Goal: Task Accomplishment & Management: Complete application form

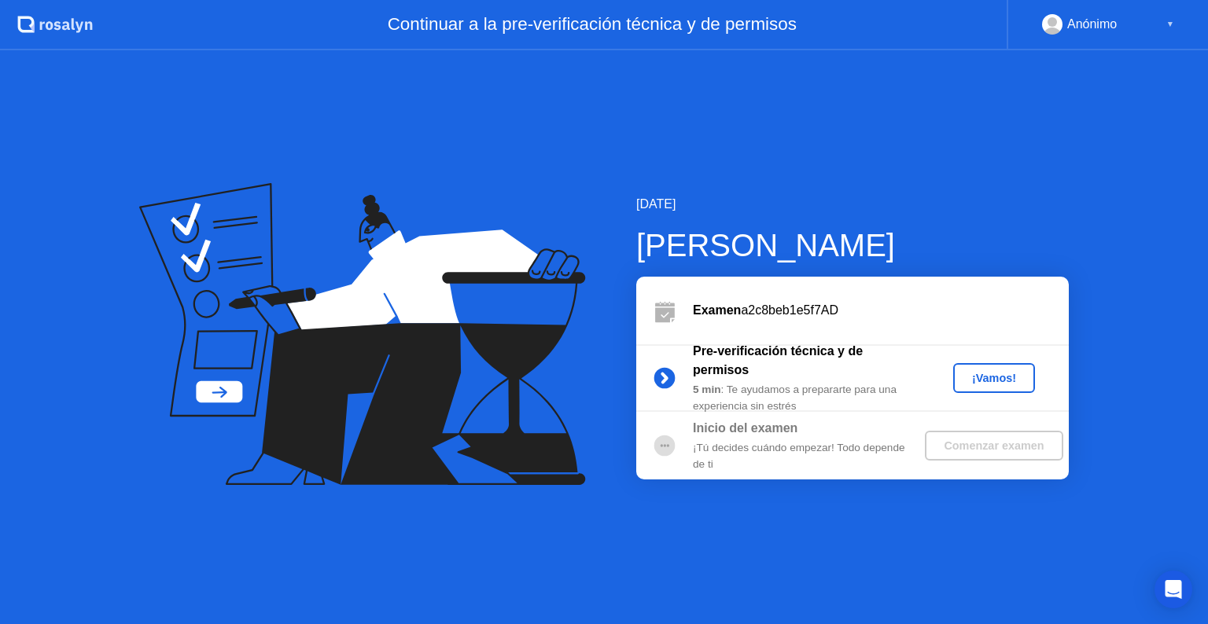
click at [981, 381] on div "¡Vamos!" at bounding box center [993, 378] width 69 height 13
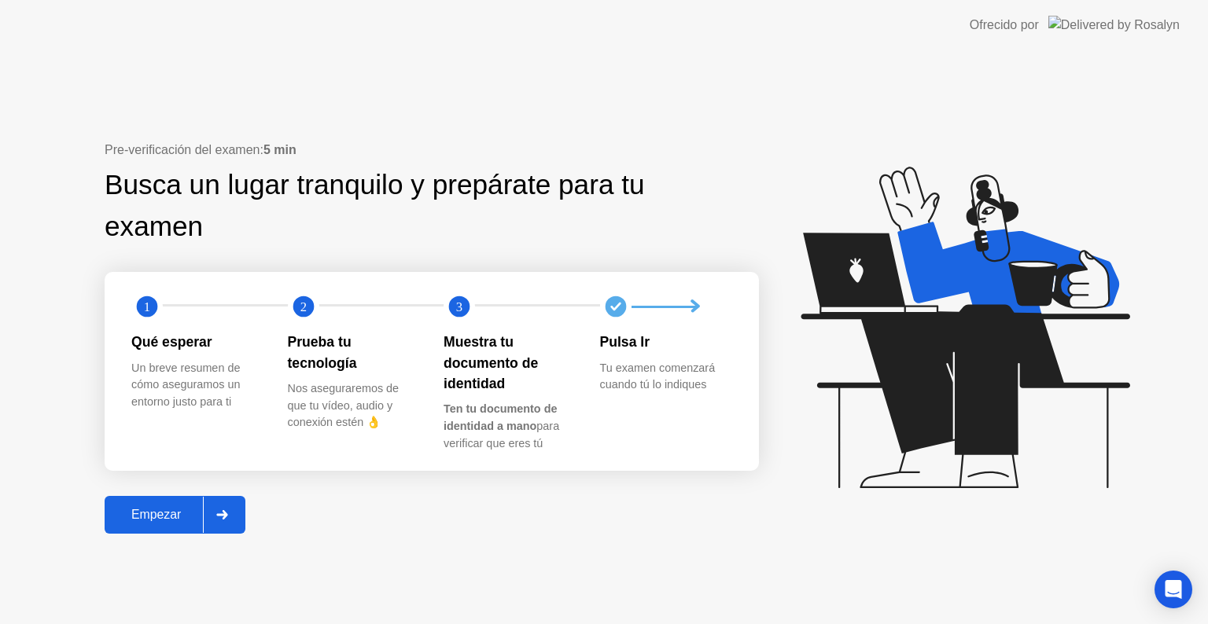
click at [220, 508] on div at bounding box center [222, 515] width 38 height 36
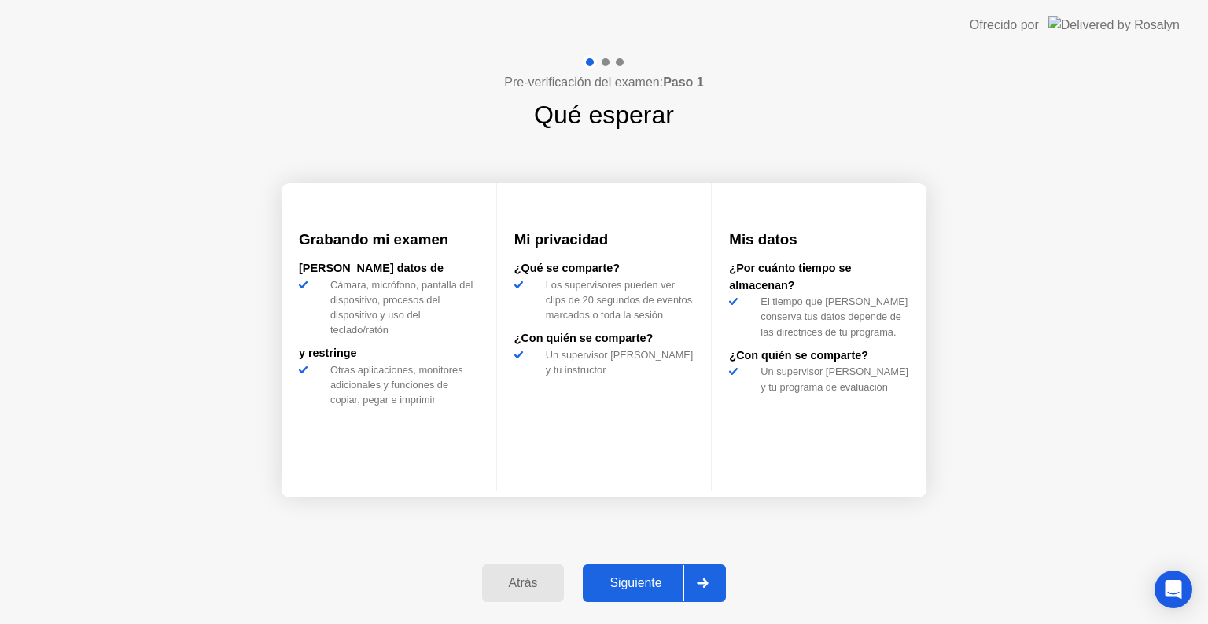
click at [664, 584] on div "Siguiente" at bounding box center [635, 583] width 96 height 14
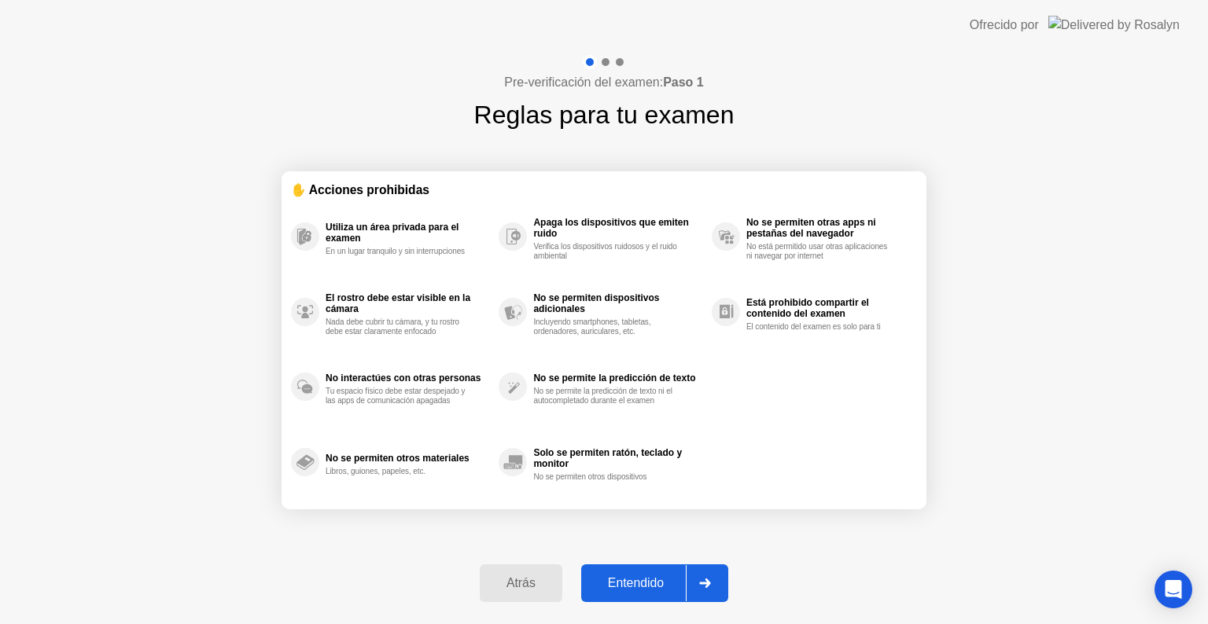
click at [695, 576] on div at bounding box center [705, 583] width 38 height 36
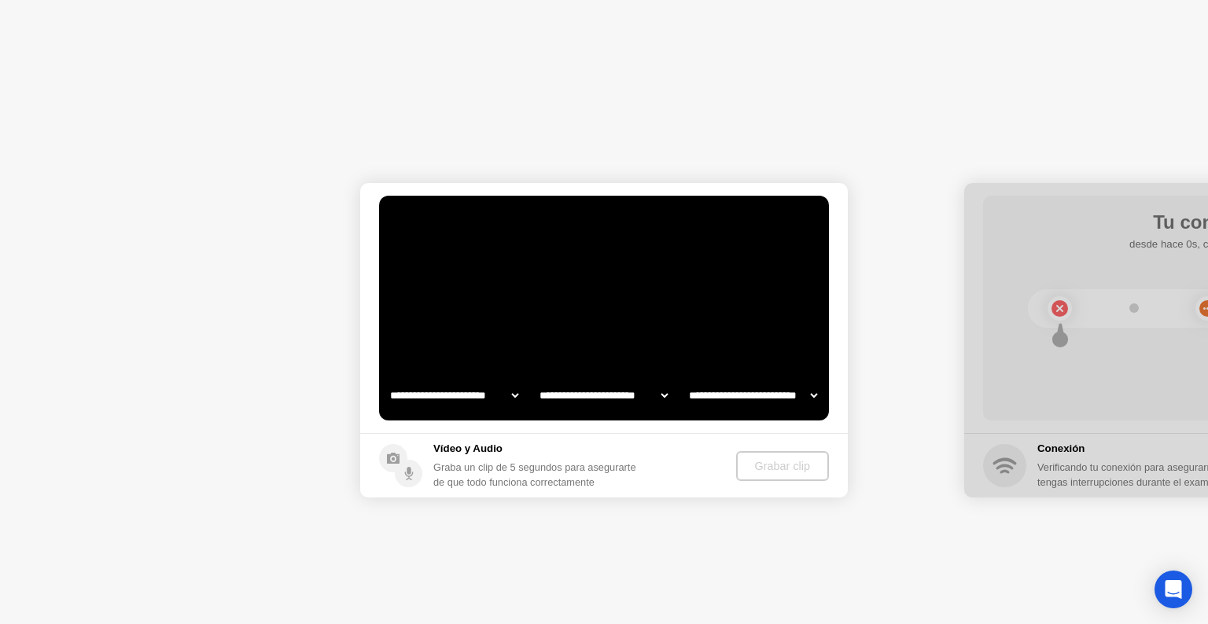
select select "**********"
select select "*******"
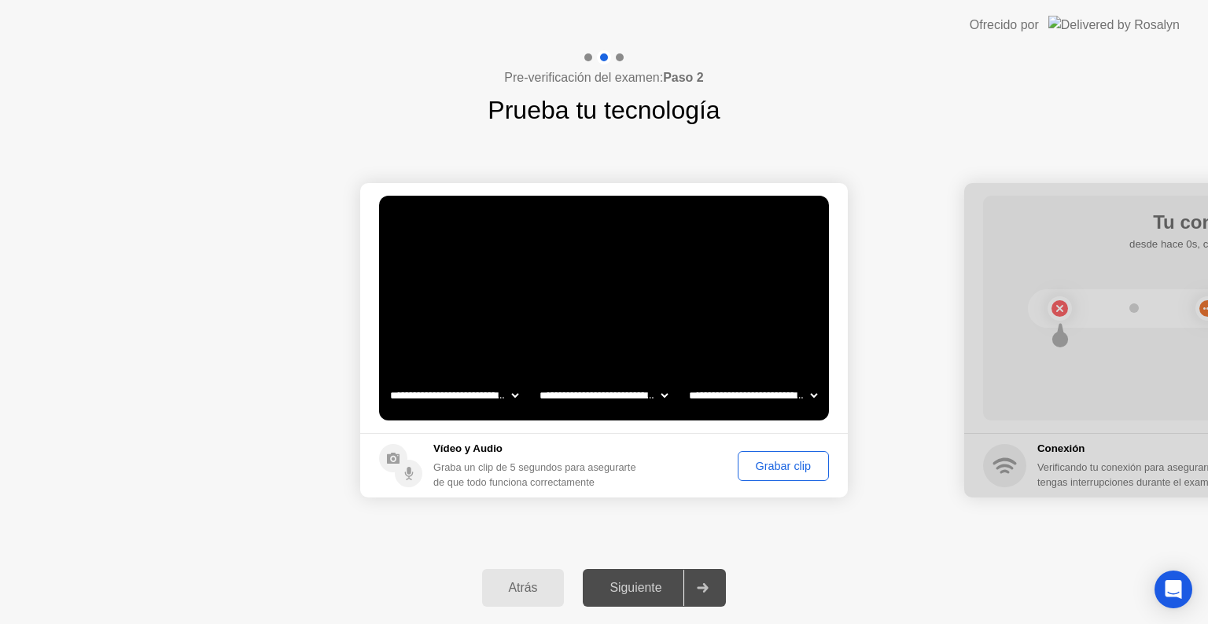
click at [767, 468] on div "Grabar clip" at bounding box center [783, 466] width 80 height 13
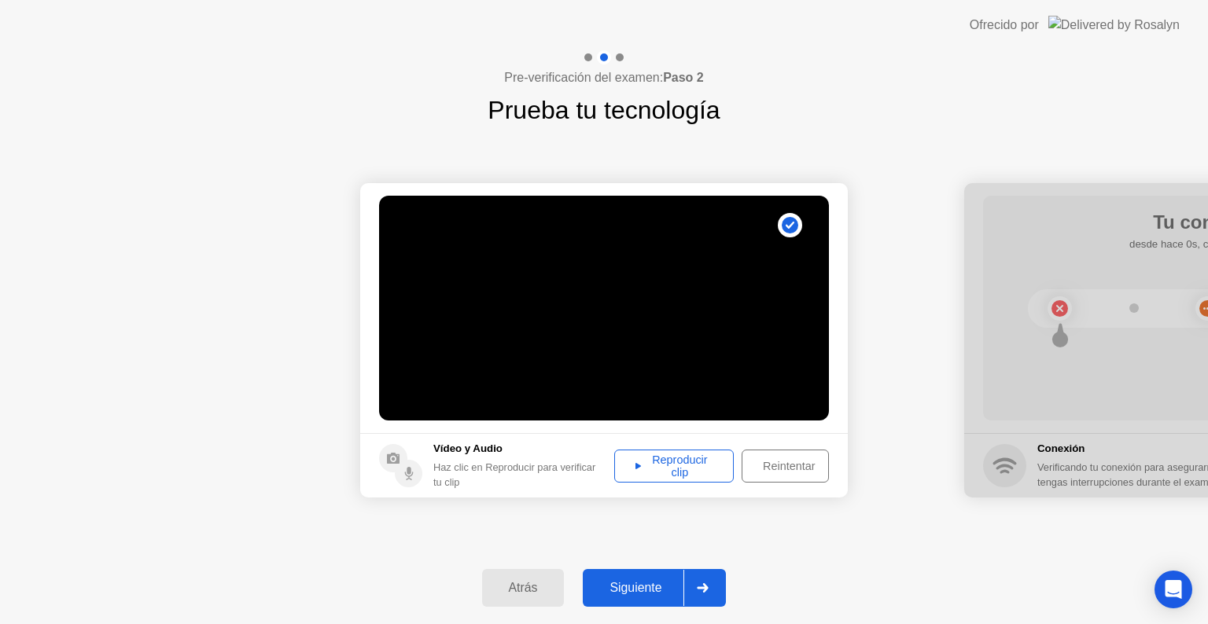
click at [690, 471] on div "Reproducir clip" at bounding box center [674, 466] width 109 height 25
click at [665, 590] on div "Siguiente" at bounding box center [635, 588] width 96 height 14
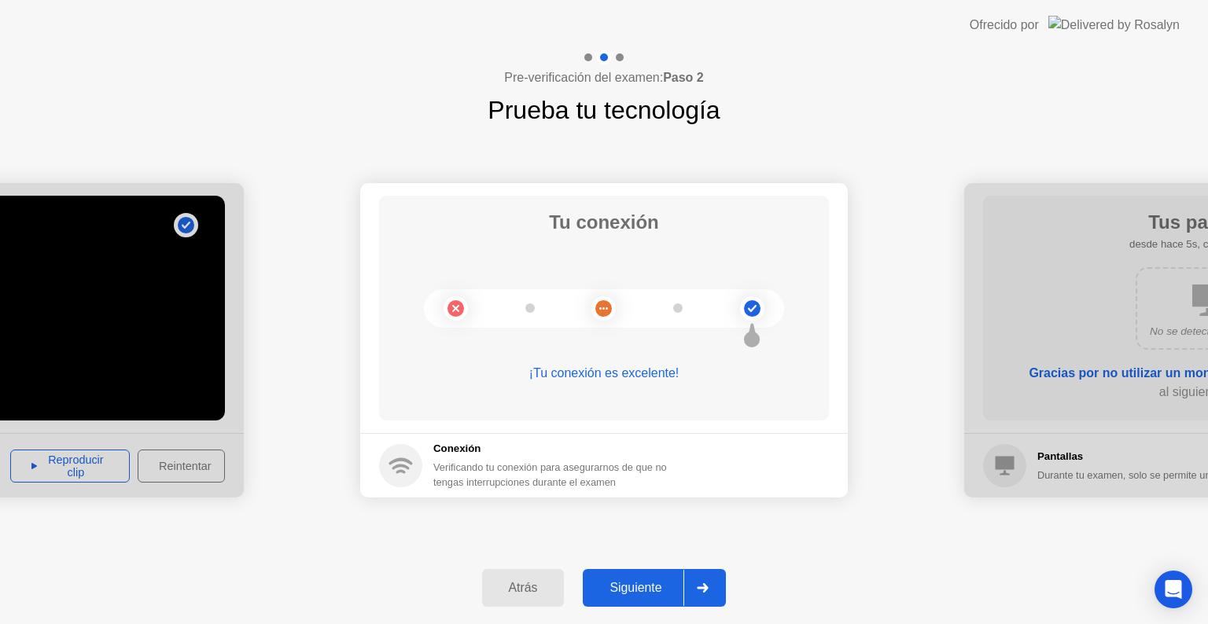
click at [699, 576] on div at bounding box center [702, 588] width 38 height 36
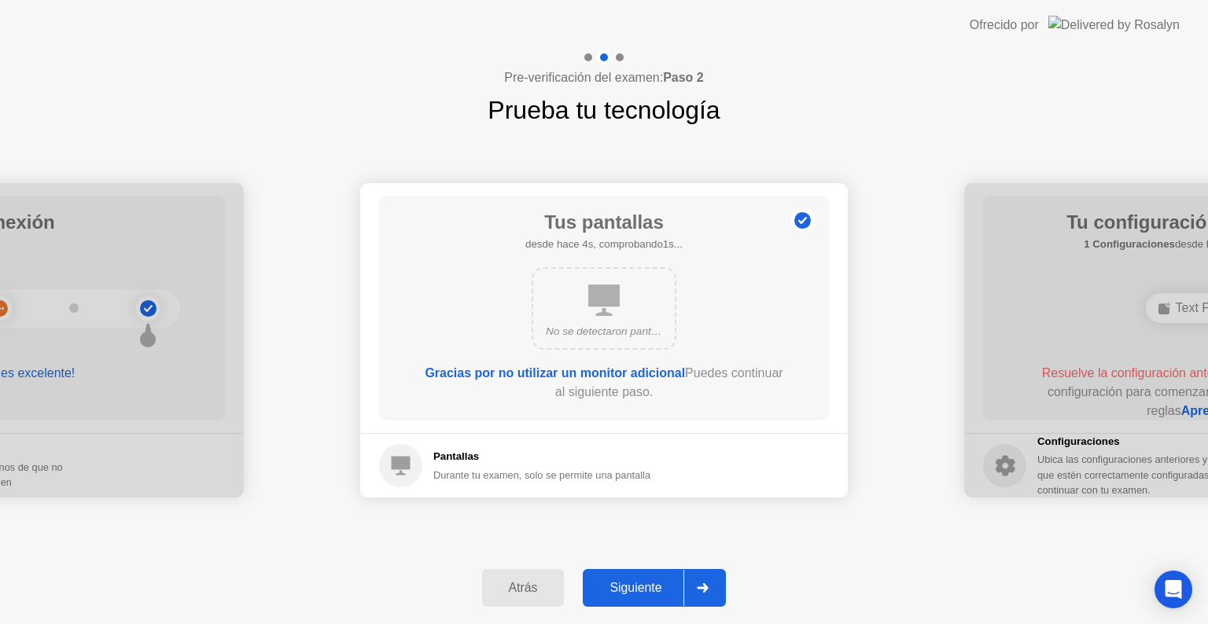
click at [696, 585] on div at bounding box center [702, 588] width 38 height 36
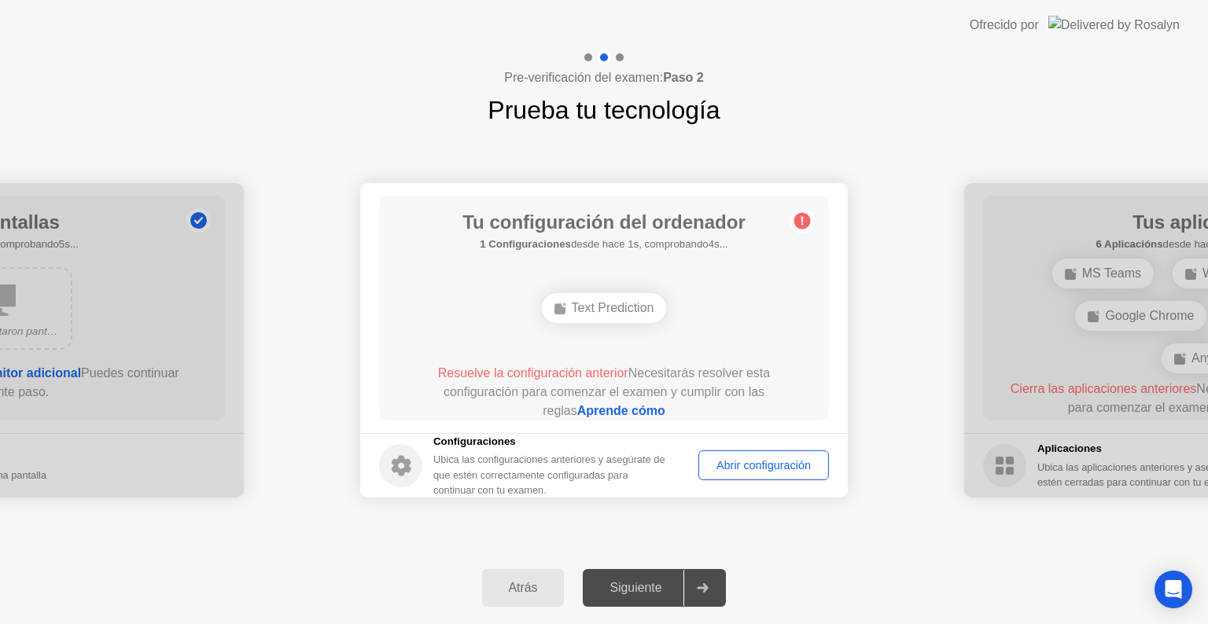
click at [745, 459] on div "Abrir configuración" at bounding box center [764, 465] width 120 height 13
click at [598, 412] on link "Aprende cómo" at bounding box center [621, 410] width 88 height 13
click at [758, 469] on div "Abrir configuración" at bounding box center [764, 465] width 120 height 13
click at [909, 547] on div "**********" at bounding box center [604, 340] width 1208 height 423
click at [777, 459] on div "Abrir configuración" at bounding box center [764, 465] width 120 height 13
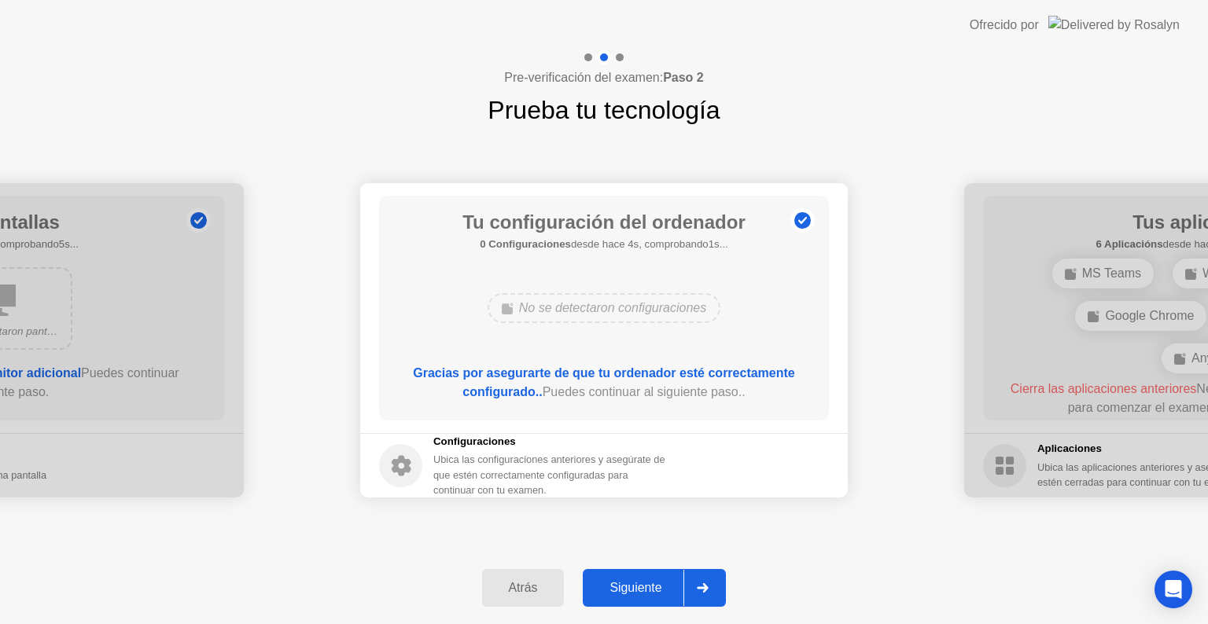
click at [694, 576] on div at bounding box center [702, 588] width 38 height 36
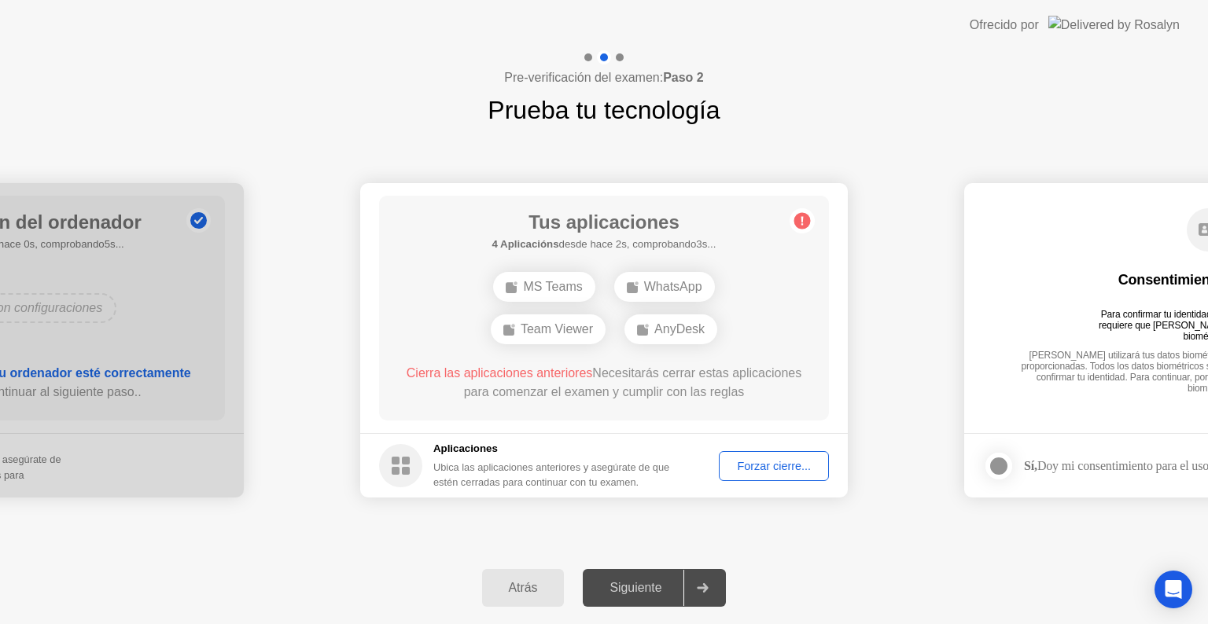
click at [563, 289] on div "MS Teams" at bounding box center [543, 287] width 101 height 30
click at [740, 470] on div "Forzar cierre..." at bounding box center [773, 466] width 99 height 13
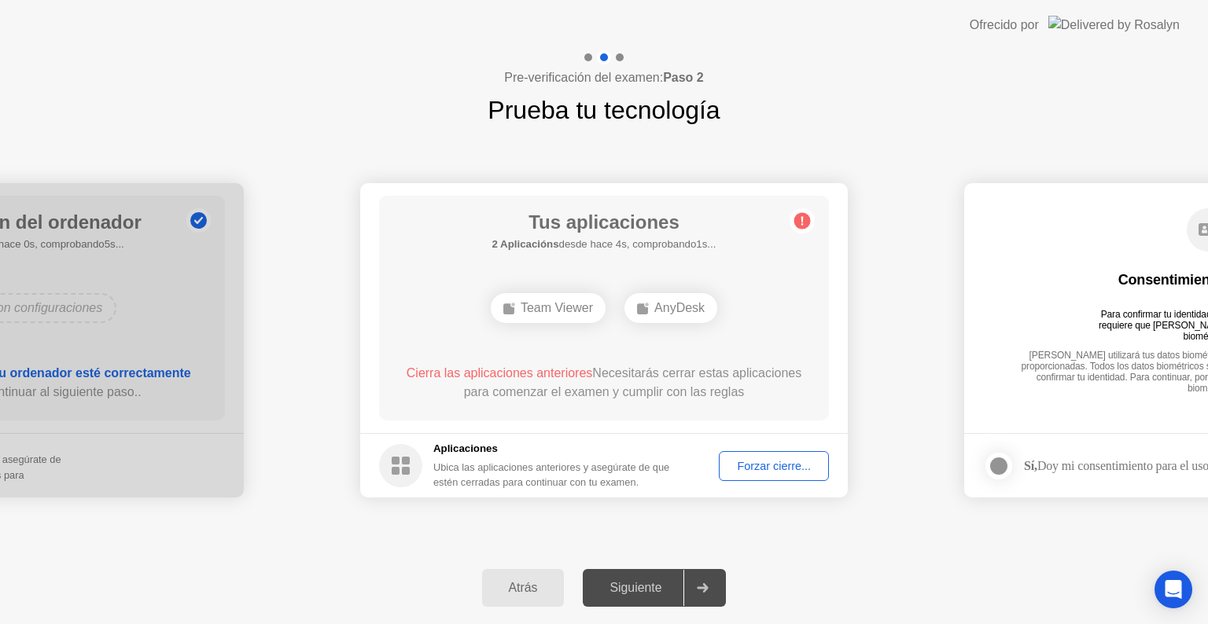
click at [753, 466] on div "Forzar cierre..." at bounding box center [773, 466] width 99 height 13
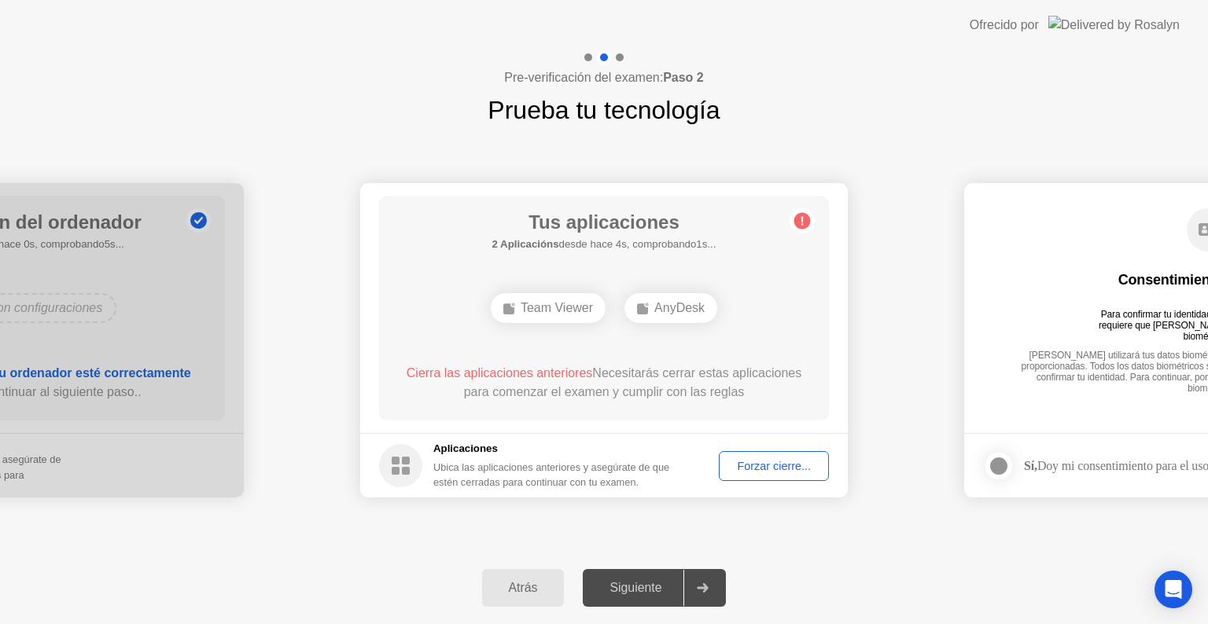
click at [353, 560] on div "Atrás Siguiente" at bounding box center [604, 588] width 1208 height 72
click at [750, 463] on div "Forzar cierre..." at bounding box center [773, 466] width 99 height 13
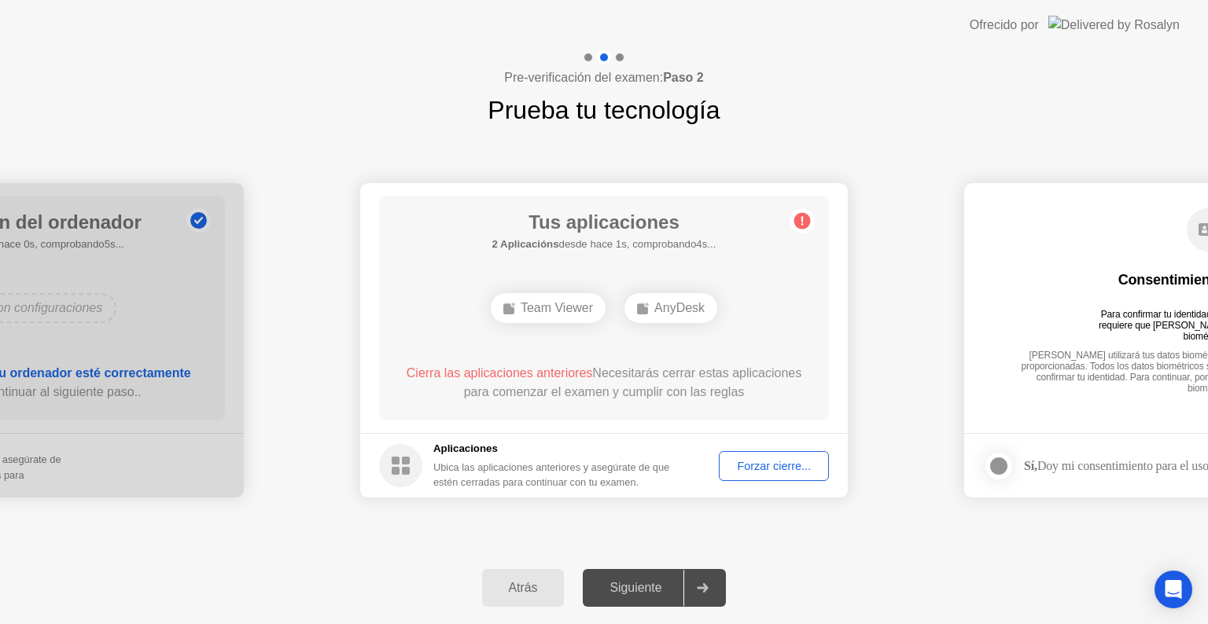
click at [724, 464] on div "Forzar cierre..." at bounding box center [773, 466] width 99 height 13
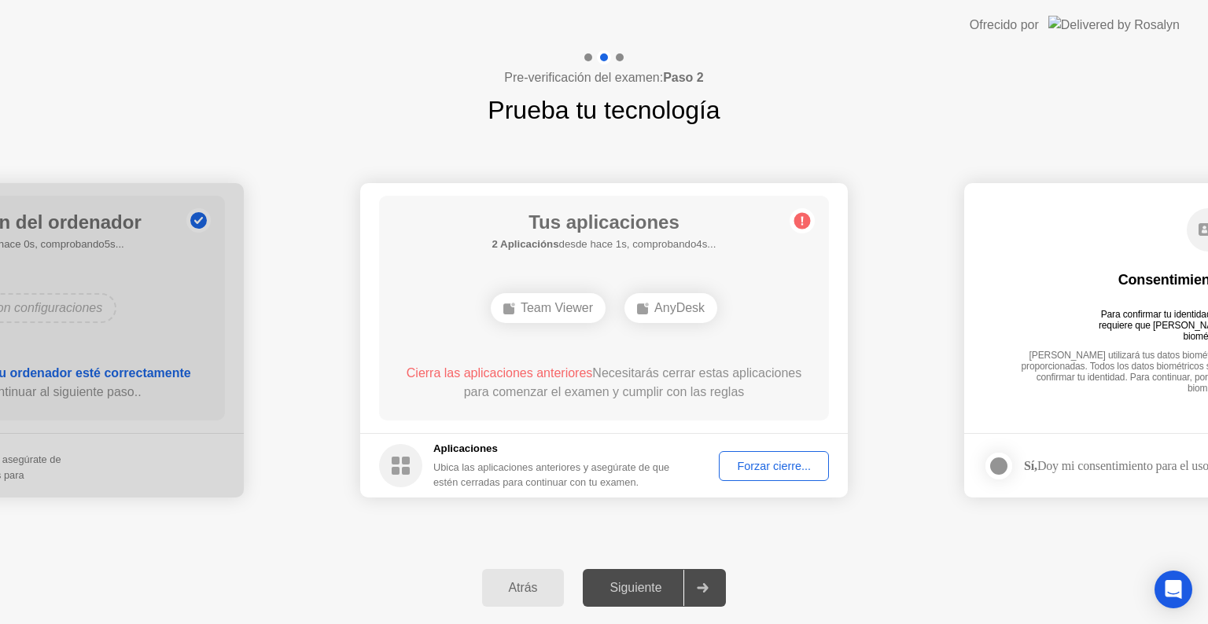
click at [399, 466] on circle at bounding box center [400, 465] width 43 height 43
drag, startPoint x: 510, startPoint y: 486, endPoint x: 577, endPoint y: 494, distance: 67.3
click at [544, 482] on div "Ubica las aplicaciones anteriores y asegúrate de que estén cerradas para contin…" at bounding box center [552, 475] width 238 height 30
click at [580, 494] on footer "Aplicaciones Ubica las aplicaciones anteriores y asegúrate de que estén cerrada…" at bounding box center [604, 465] width 488 height 64
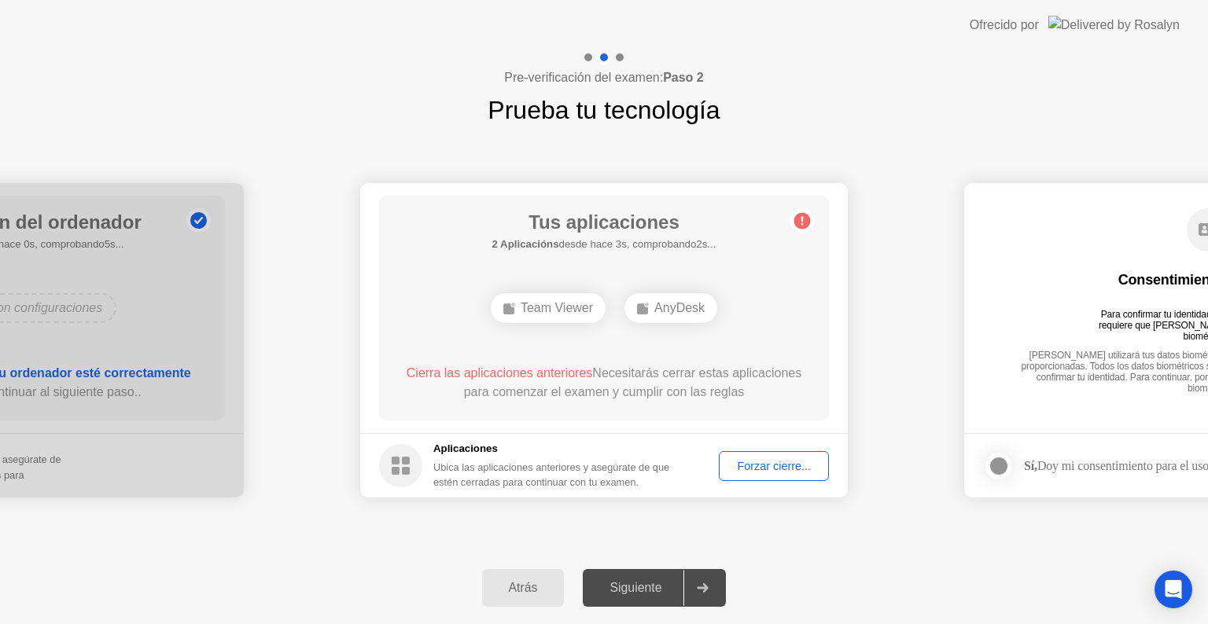
click at [617, 478] on div "Ubica las aplicaciones anteriores y asegúrate de que estén cerradas para contin…" at bounding box center [552, 475] width 238 height 30
click at [778, 464] on div "Forzar cierre..." at bounding box center [773, 466] width 99 height 13
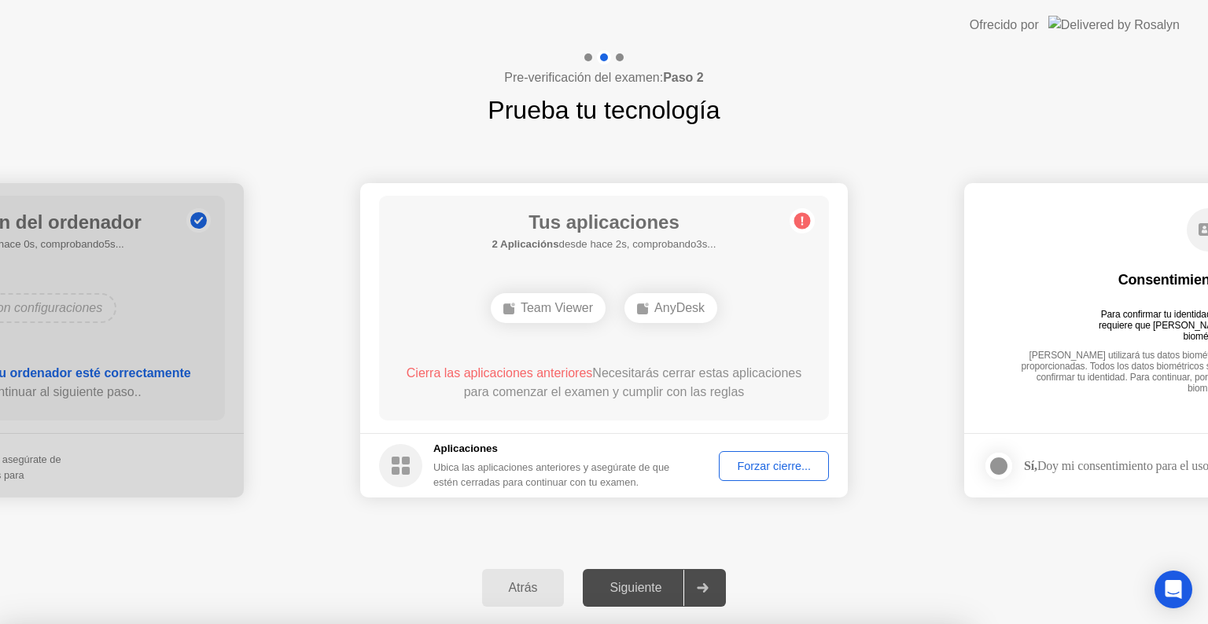
drag, startPoint x: 587, startPoint y: 353, endPoint x: 598, endPoint y: 355, distance: 10.5
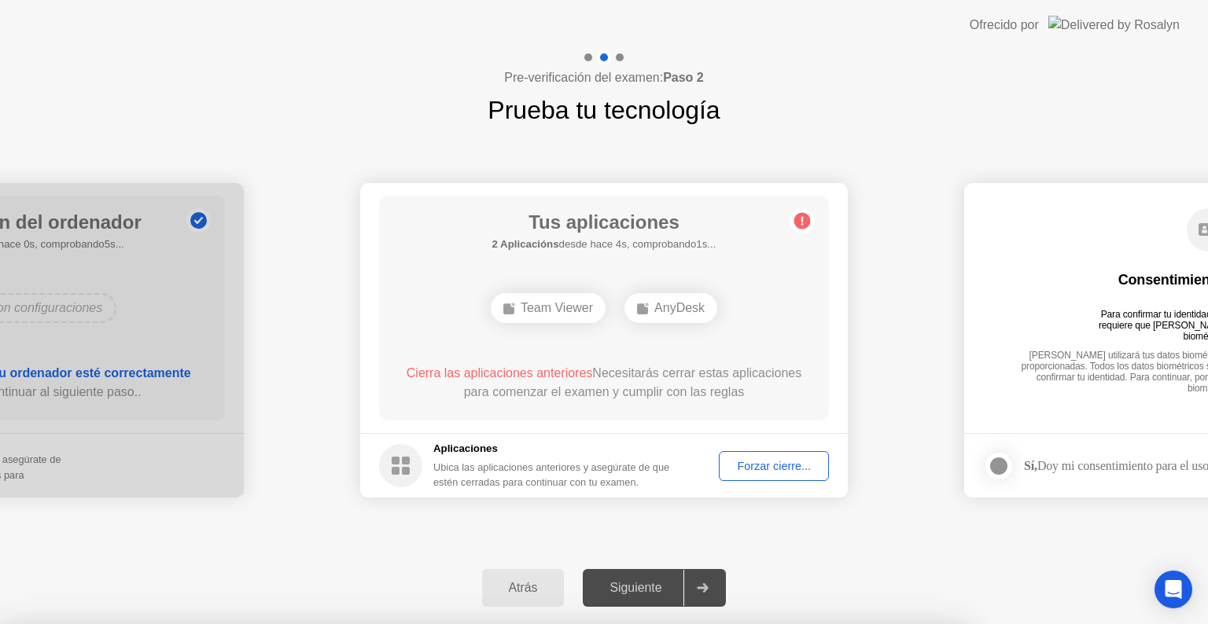
click at [856, 624] on div at bounding box center [604, 624] width 1208 height 0
click at [860, 624] on div at bounding box center [604, 624] width 1208 height 0
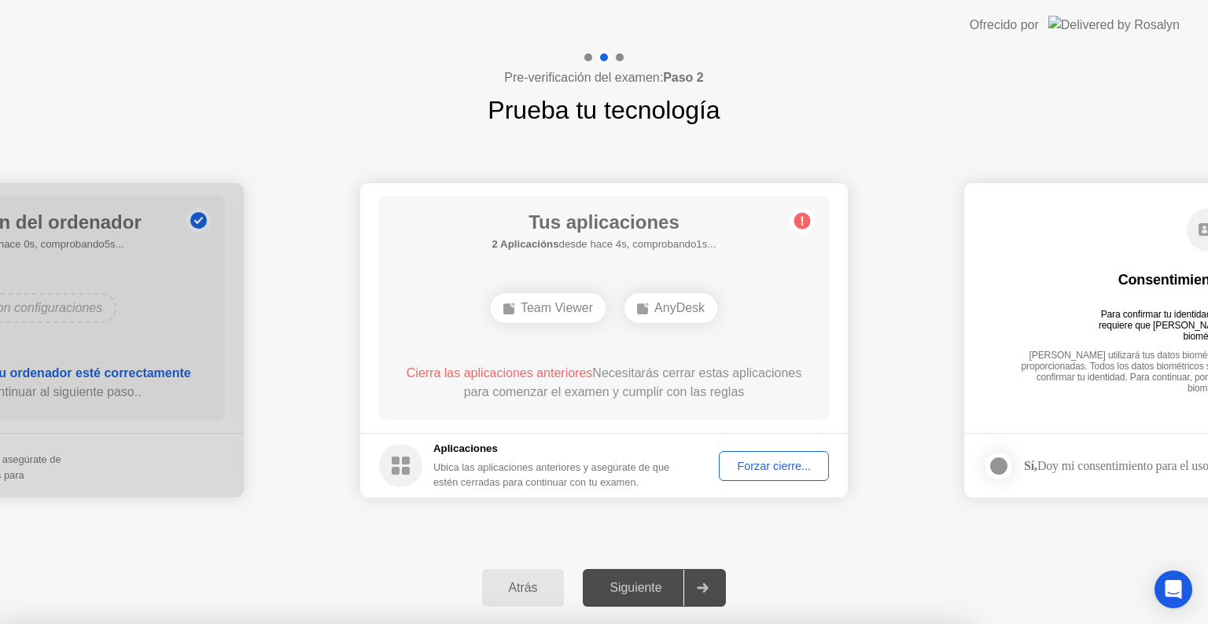
click at [797, 624] on div at bounding box center [604, 624] width 1208 height 0
drag, startPoint x: 645, startPoint y: 390, endPoint x: 513, endPoint y: 494, distance: 168.0
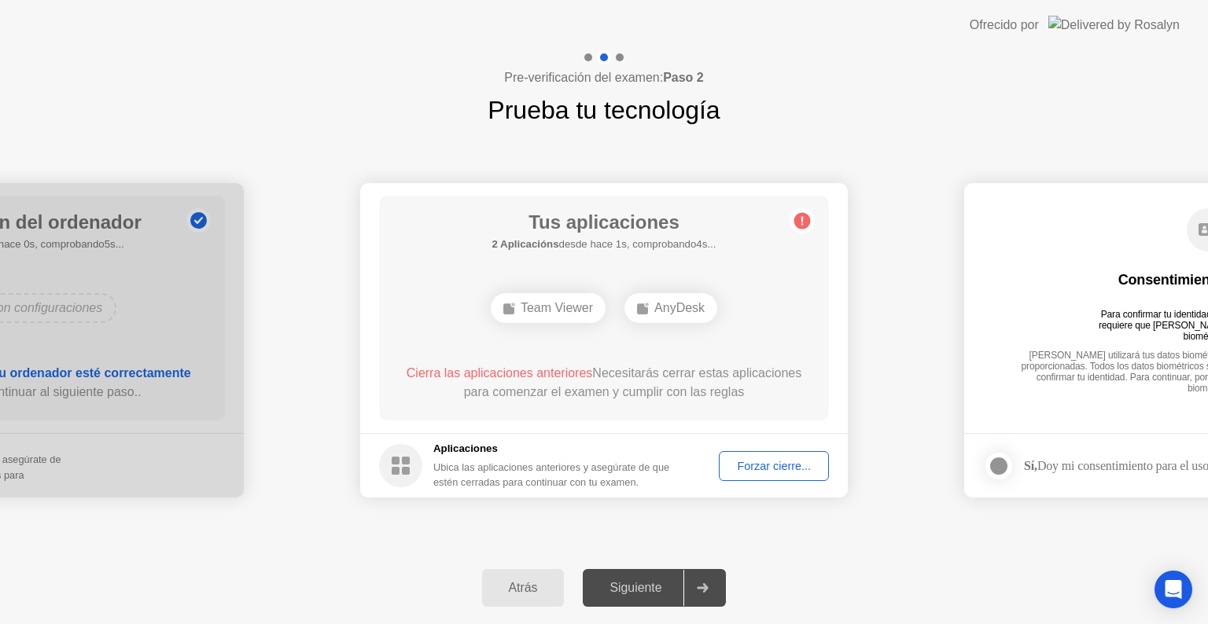
click at [777, 467] on div "Forzar cierre..." at bounding box center [773, 466] width 99 height 13
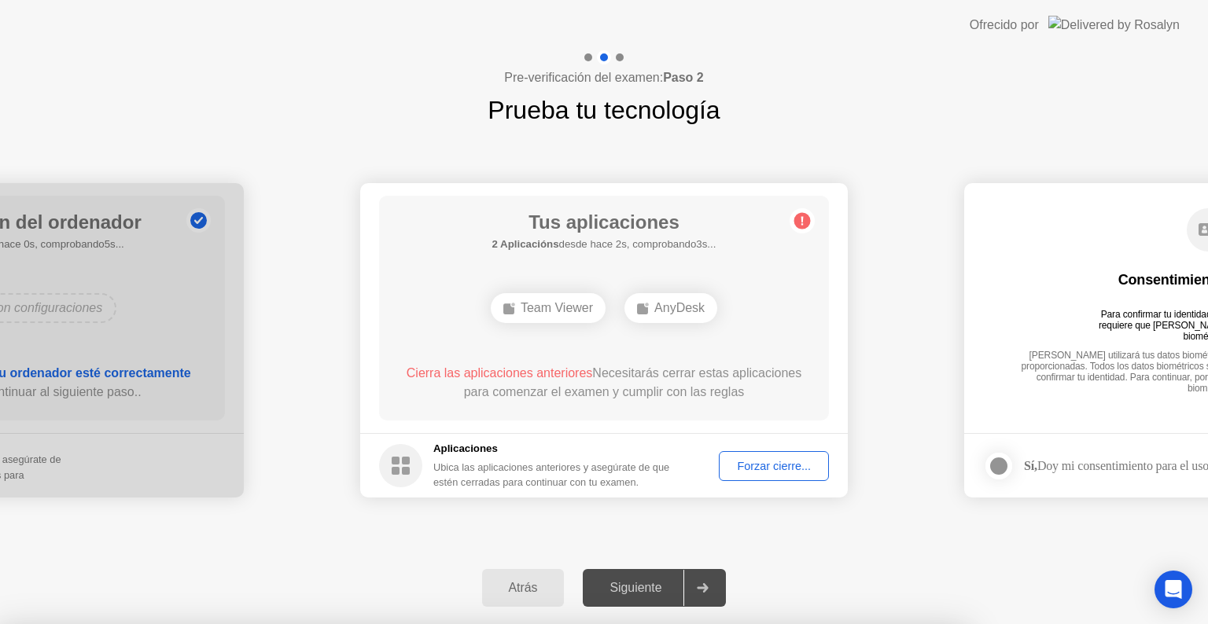
drag, startPoint x: 591, startPoint y: 333, endPoint x: 623, endPoint y: 324, distance: 32.8
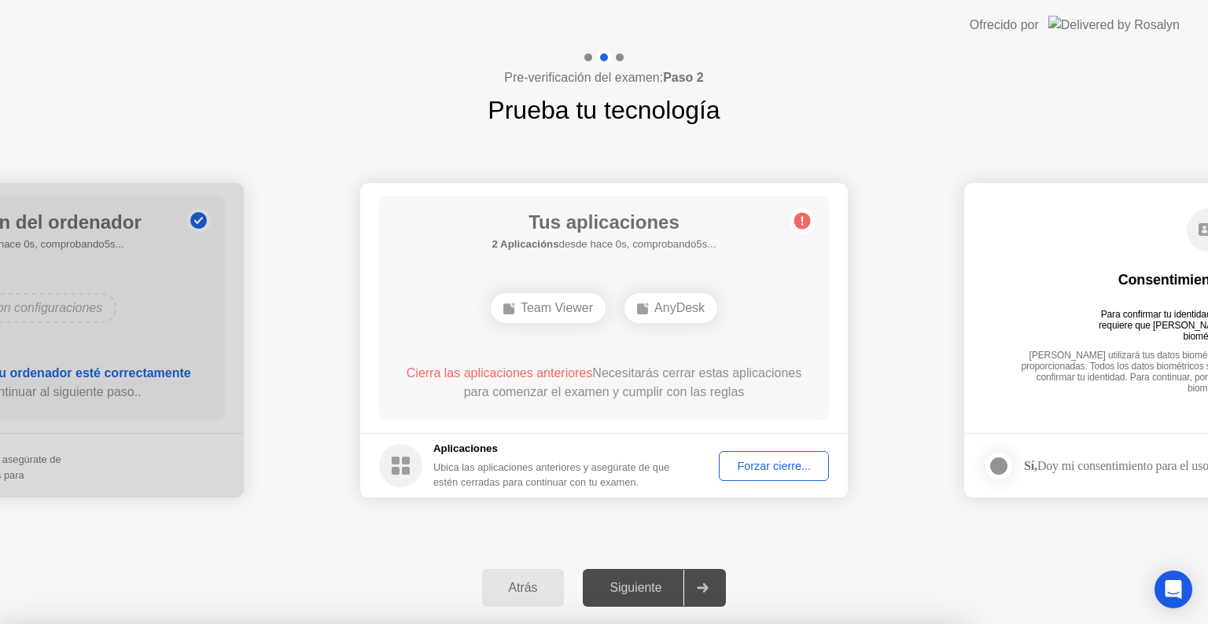
drag, startPoint x: 732, startPoint y: 291, endPoint x: 440, endPoint y: 280, distance: 292.0
drag, startPoint x: 440, startPoint y: 280, endPoint x: 746, endPoint y: 238, distance: 308.9
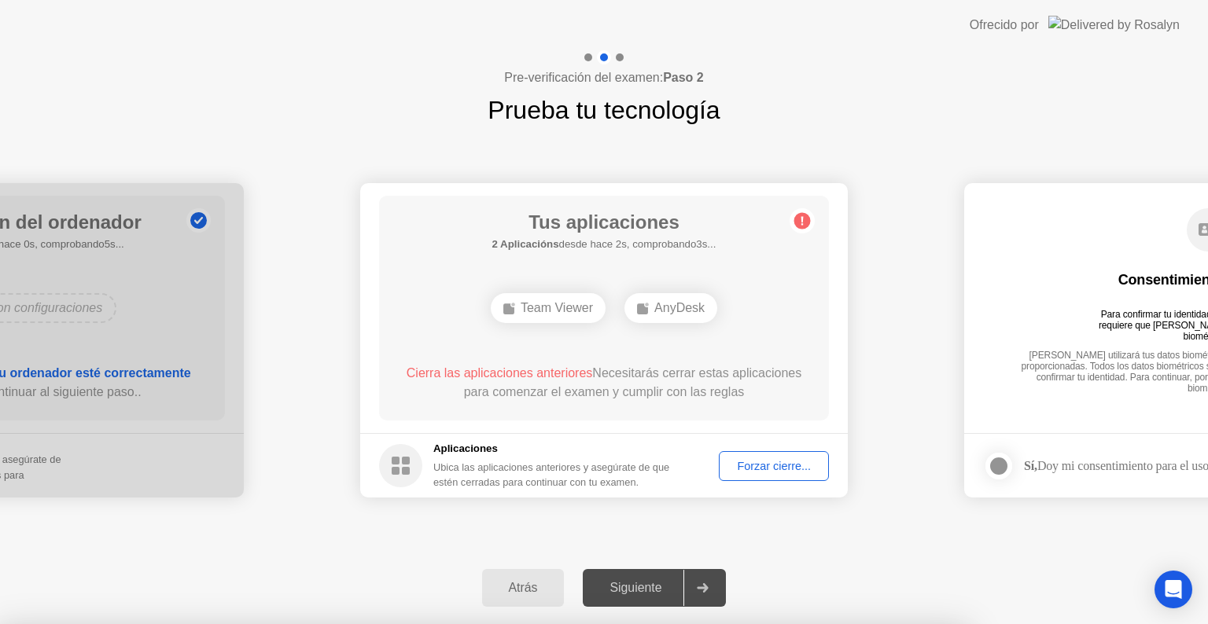
drag, startPoint x: 796, startPoint y: 231, endPoint x: 779, endPoint y: 330, distance: 99.7
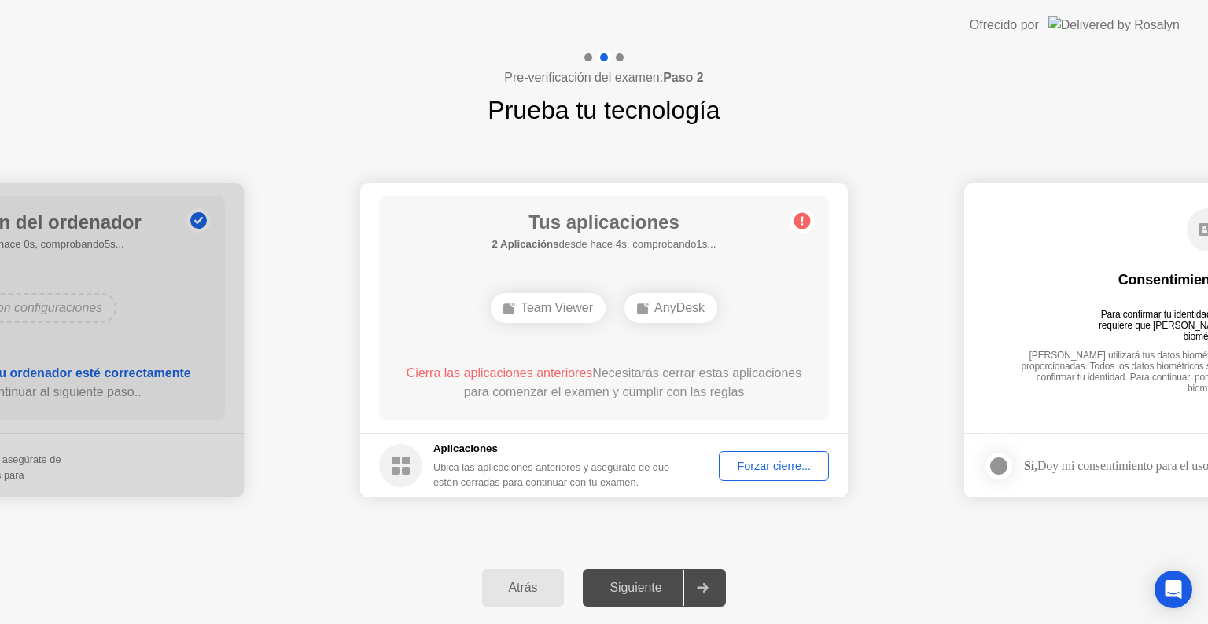
click at [695, 591] on div at bounding box center [702, 588] width 38 height 36
click at [709, 586] on icon at bounding box center [703, 588] width 12 height 9
drag, startPoint x: 711, startPoint y: 586, endPoint x: 635, endPoint y: 588, distance: 76.3
click at [706, 586] on icon at bounding box center [703, 588] width 12 height 9
click at [632, 588] on div "Siguiente" at bounding box center [635, 588] width 96 height 14
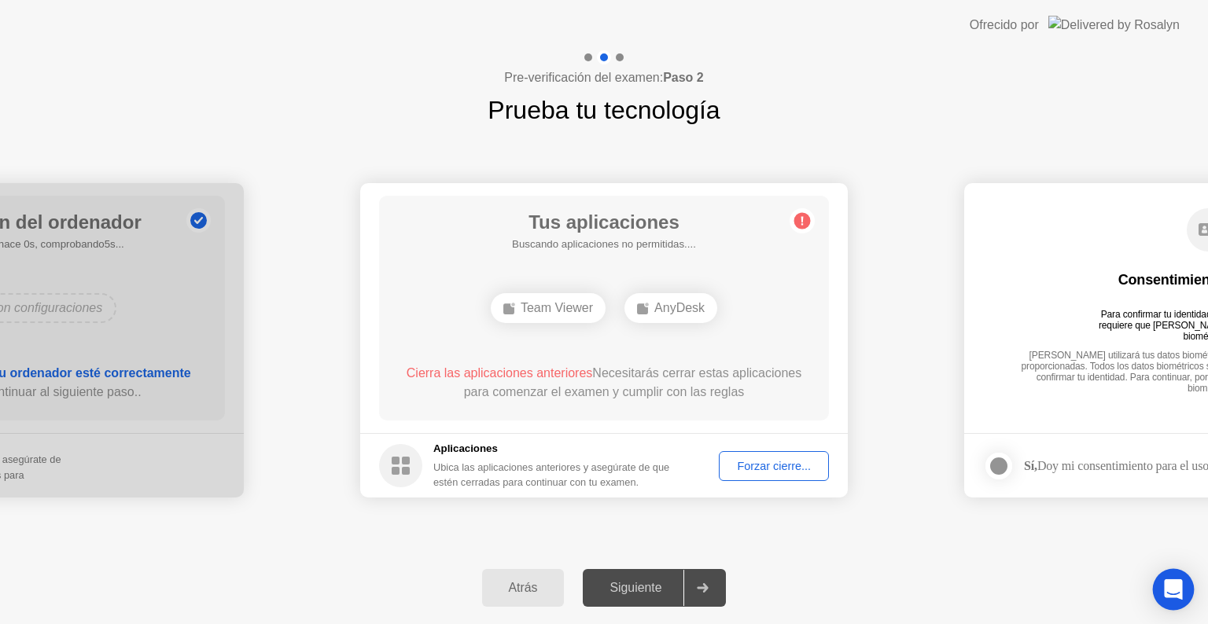
click at [1183, 584] on div "Open Intercom Messenger" at bounding box center [1174, 590] width 42 height 42
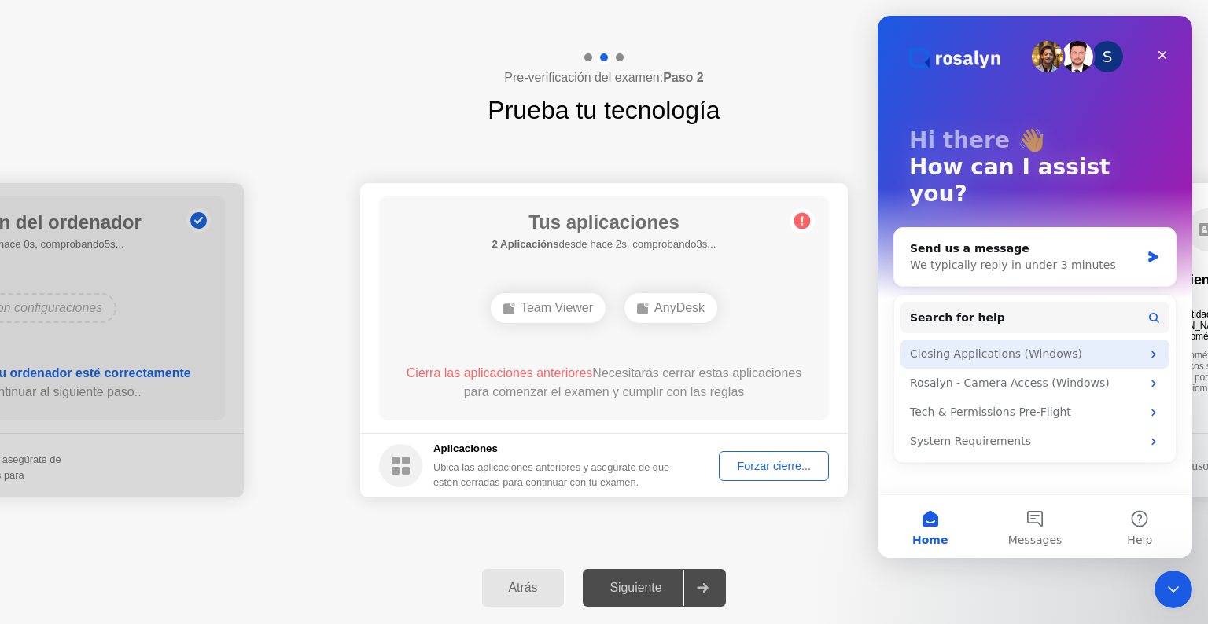
click at [1041, 346] on div "Closing Applications (Windows)" at bounding box center [1025, 354] width 231 height 17
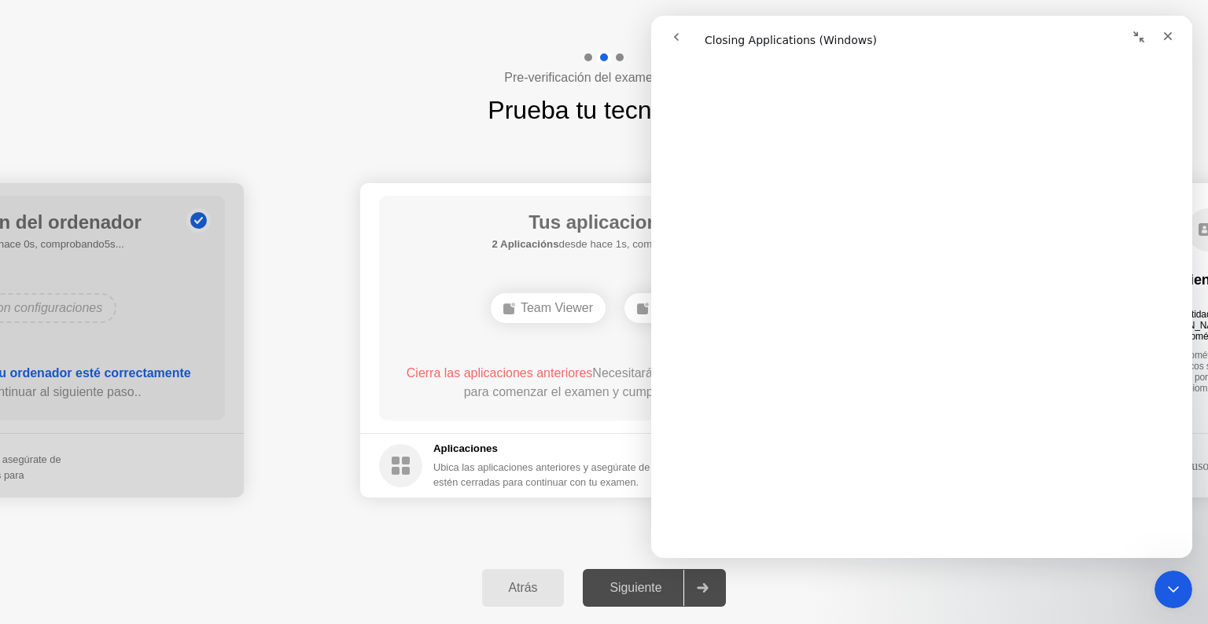
scroll to position [1537, 0]
click at [1169, 34] on icon "Close" at bounding box center [1168, 36] width 9 height 9
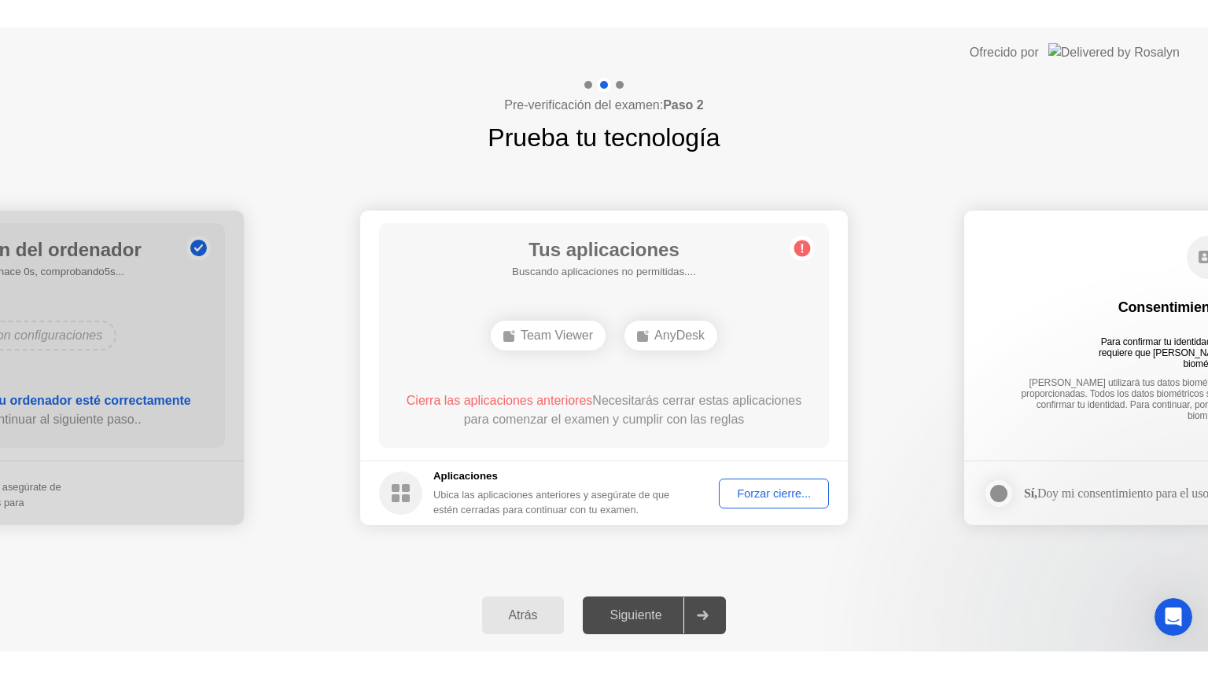
scroll to position [0, 0]
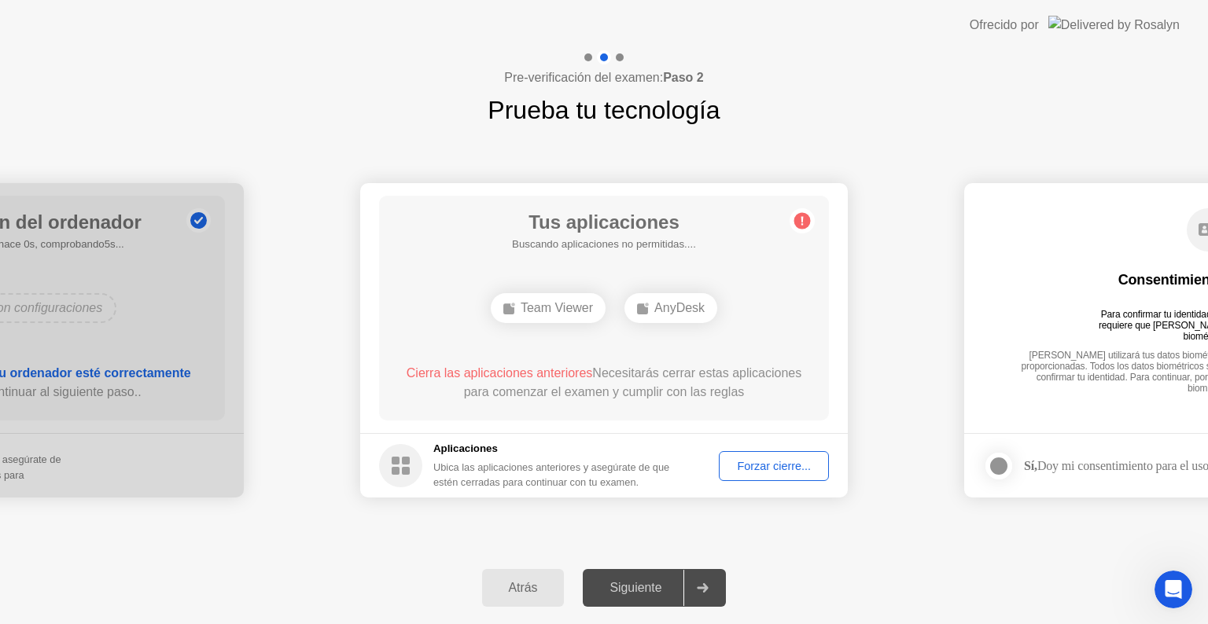
click at [749, 467] on div "Forzar cierre..." at bounding box center [773, 466] width 99 height 13
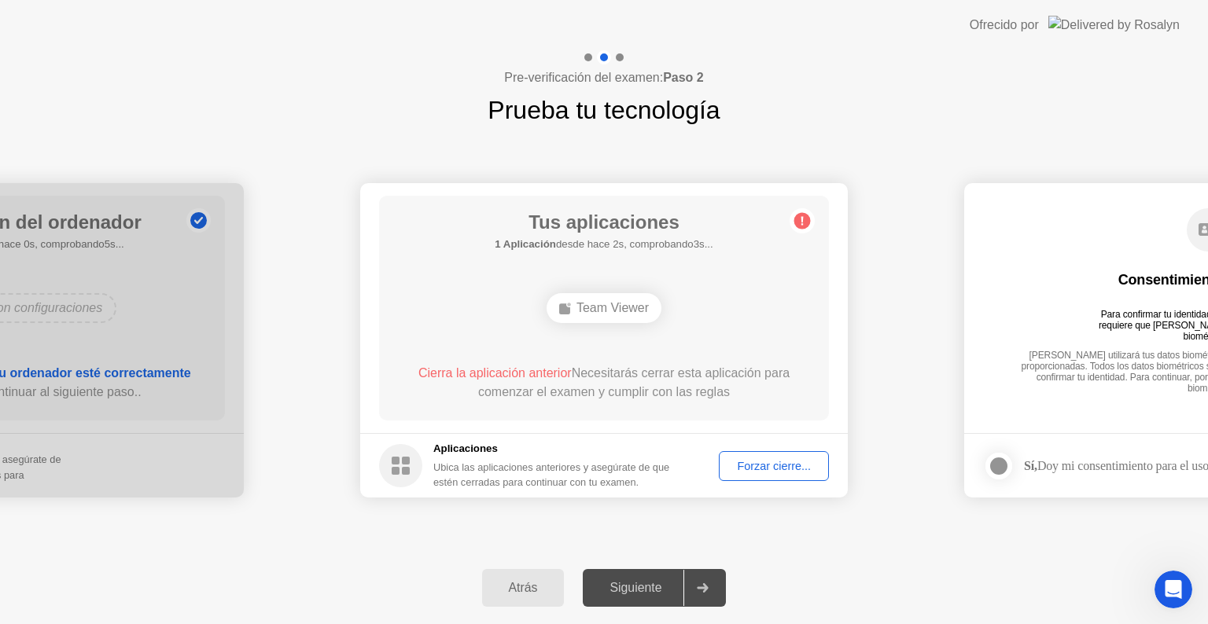
click at [755, 460] on div "Forzar cierre..." at bounding box center [773, 466] width 99 height 13
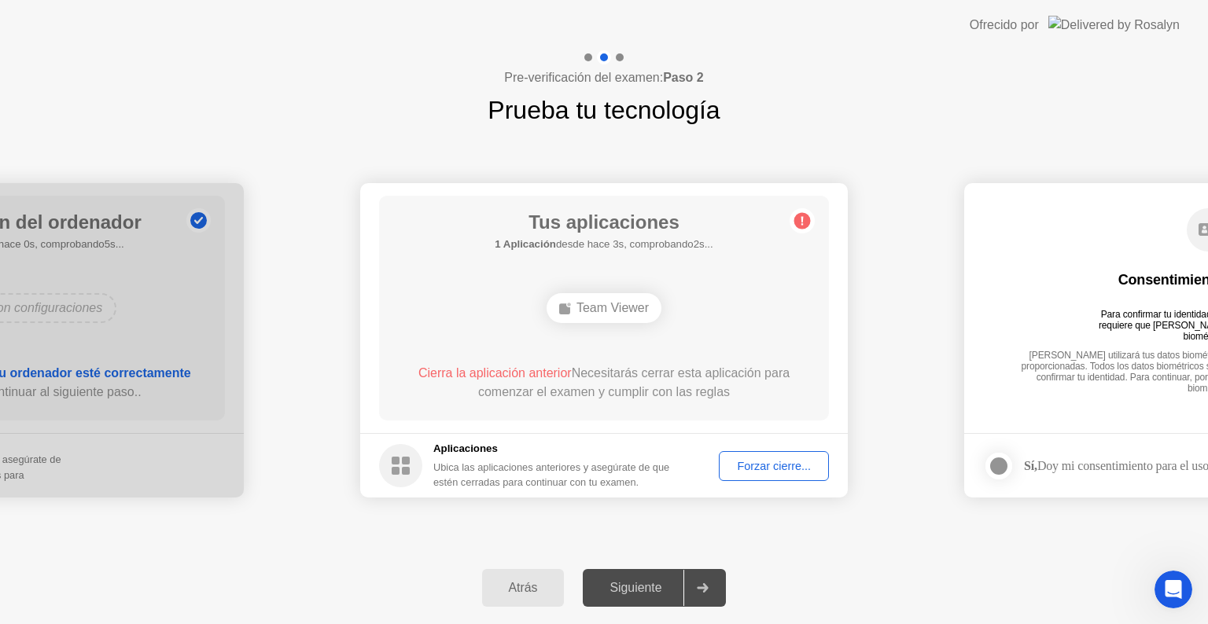
click at [640, 311] on div "Team Viewer" at bounding box center [604, 308] width 115 height 30
drag, startPoint x: 640, startPoint y: 311, endPoint x: 605, endPoint y: 543, distance: 233.9
click at [639, 312] on div "Team Viewer" at bounding box center [604, 308] width 115 height 30
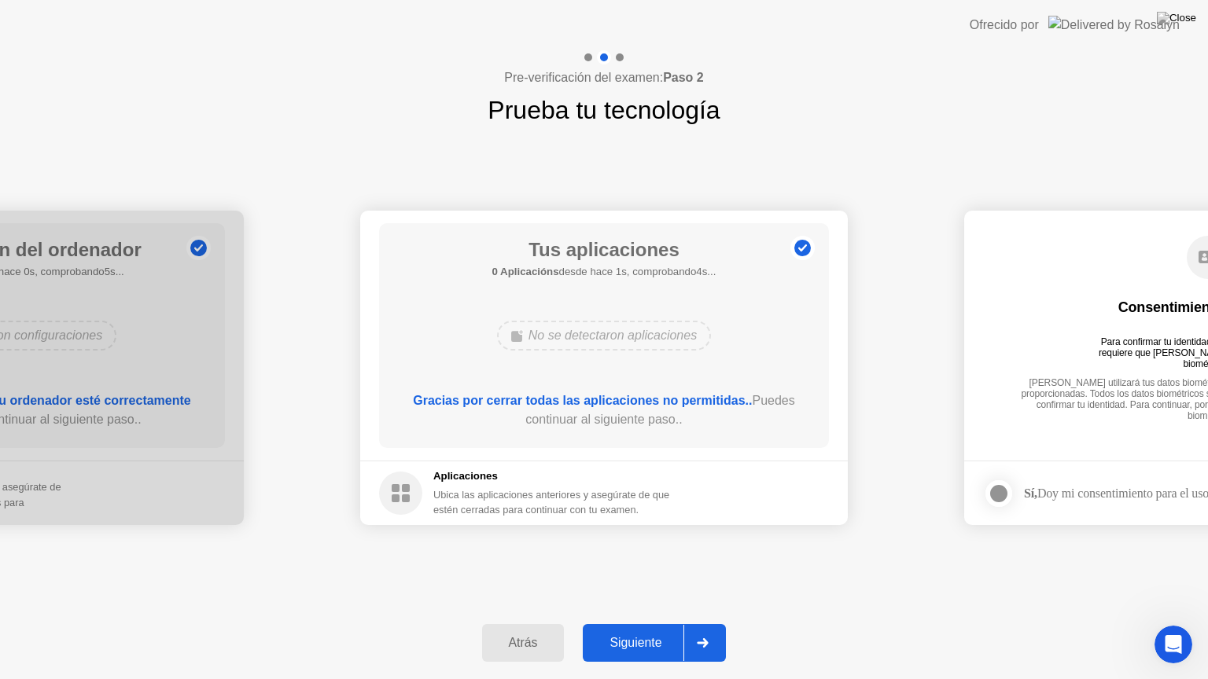
click at [704, 624] on div at bounding box center [702, 643] width 38 height 36
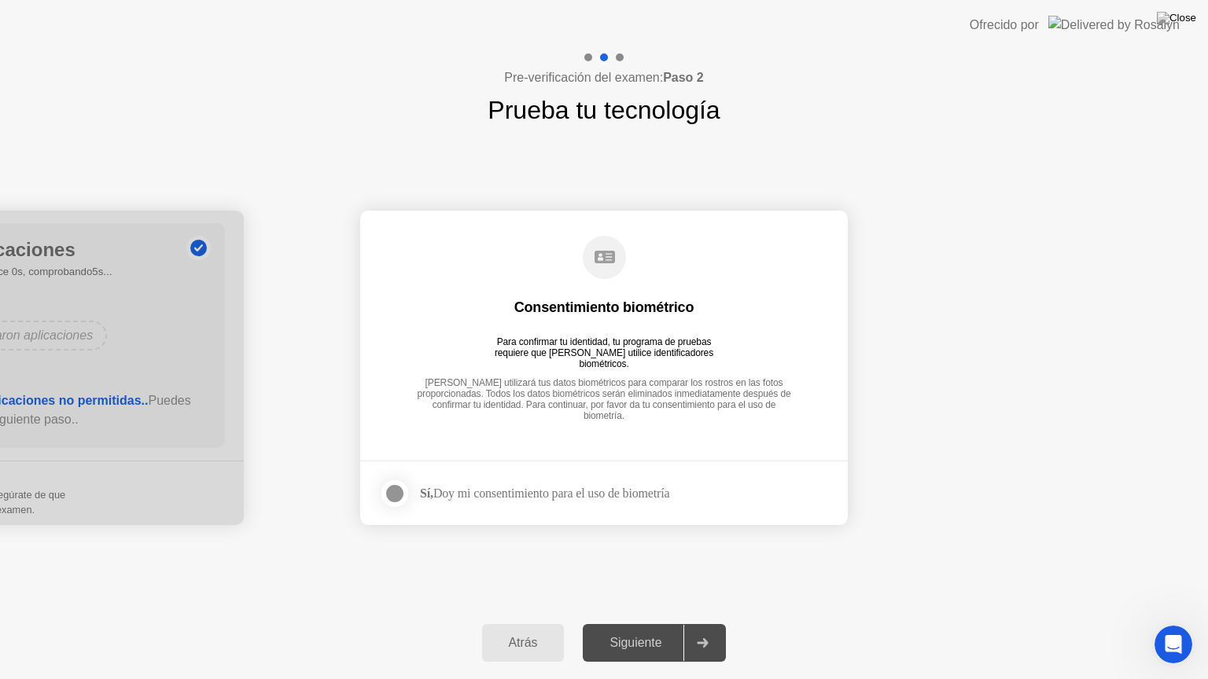
click at [491, 481] on div "Sí, Doy mi consentimiento para el uso de biometría" at bounding box center [524, 493] width 290 height 31
click at [403, 498] on div at bounding box center [394, 493] width 19 height 19
click at [702, 624] on icon at bounding box center [703, 643] width 11 height 9
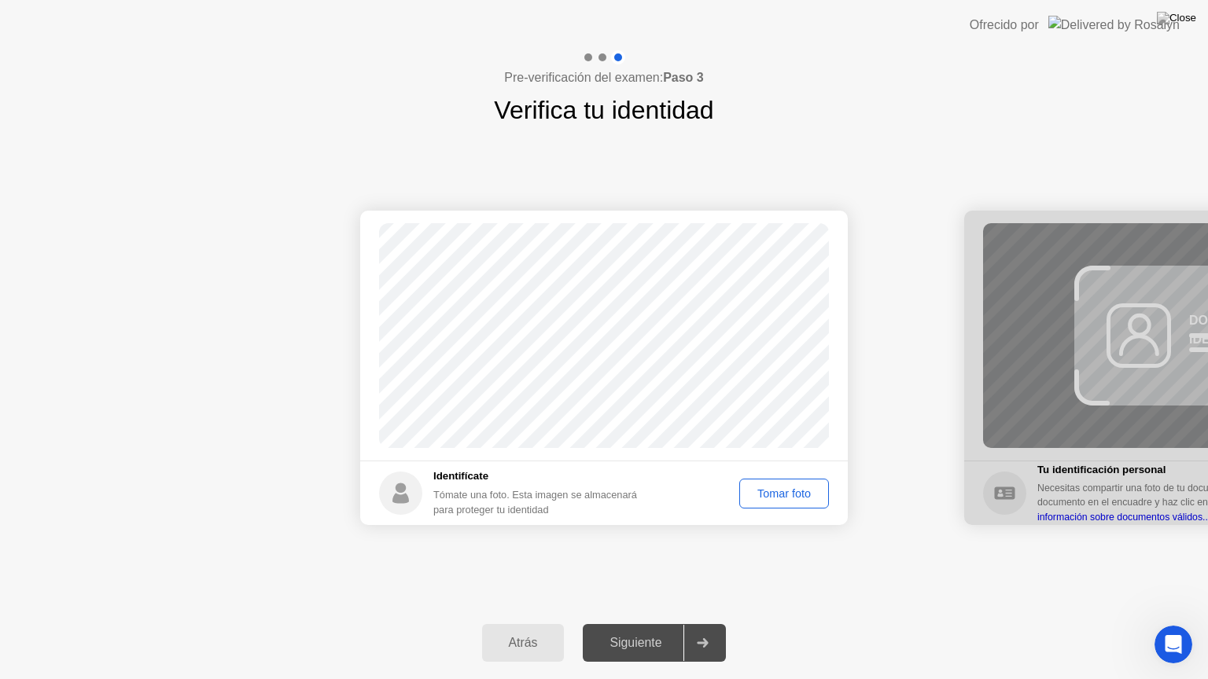
click at [765, 498] on div "Tomar foto" at bounding box center [784, 494] width 79 height 13
click at [701, 624] on icon at bounding box center [703, 643] width 12 height 9
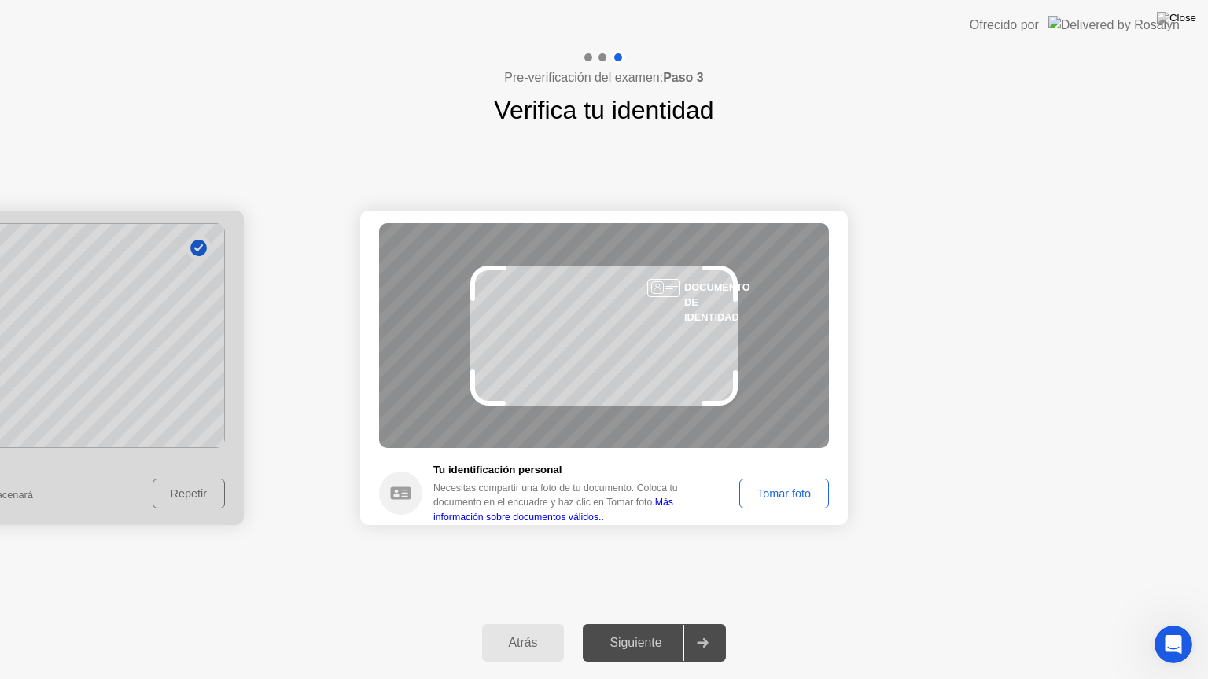
click at [793, 488] on div "Tomar foto" at bounding box center [784, 494] width 79 height 13
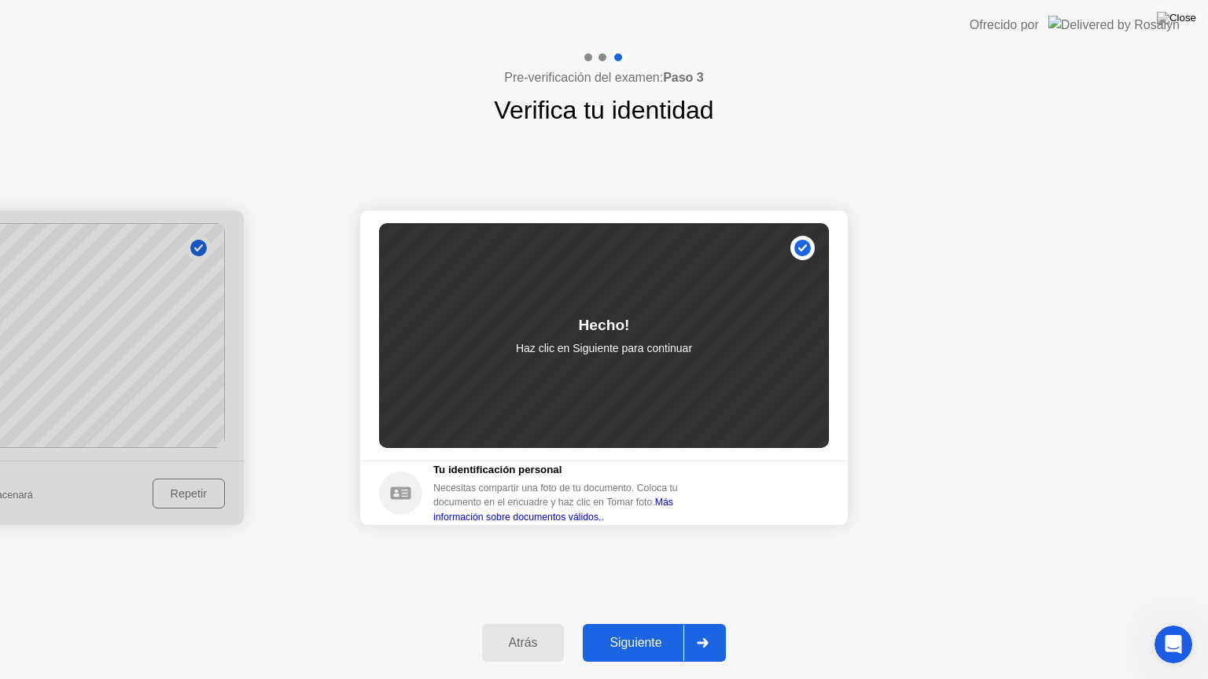
click at [682, 624] on button "Siguiente" at bounding box center [654, 643] width 143 height 38
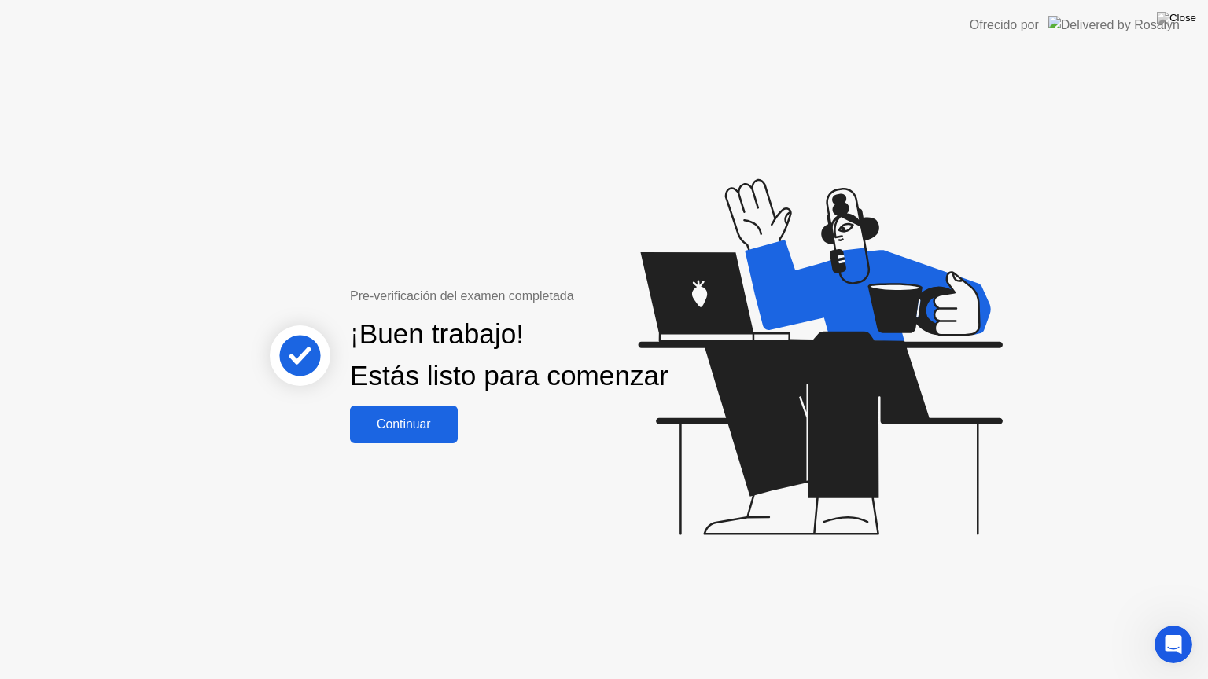
click at [418, 432] on div "Continuar" at bounding box center [404, 425] width 98 height 14
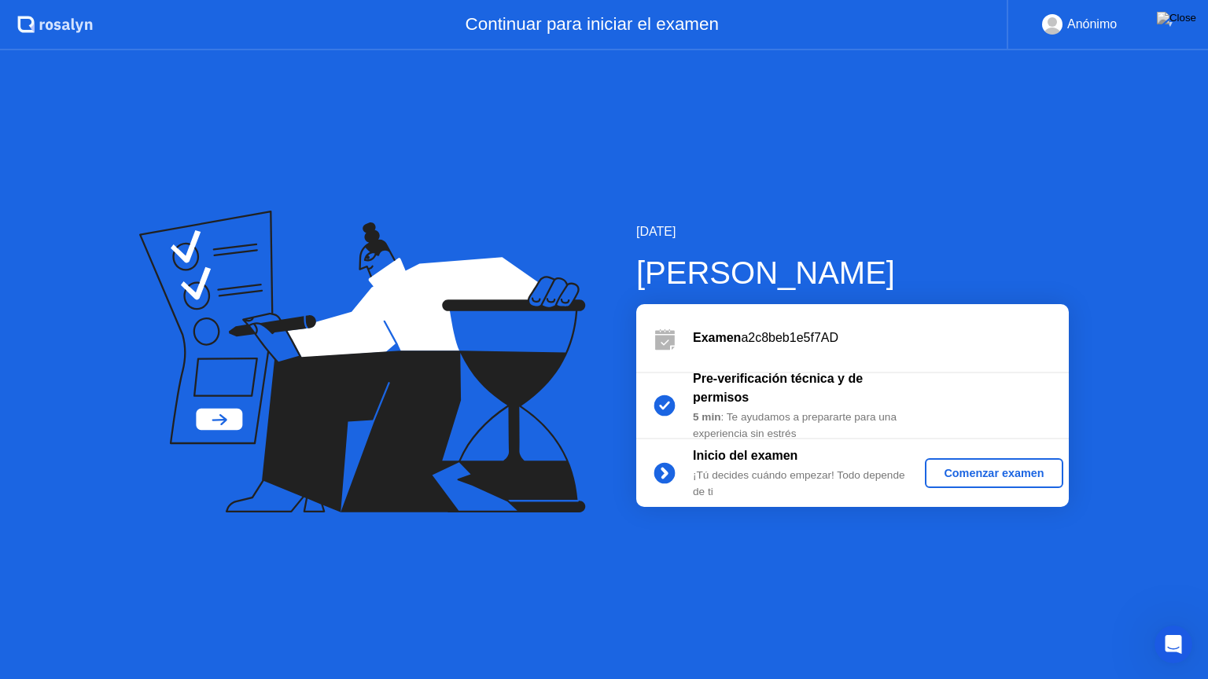
click at [990, 469] on div "Comenzar examen" at bounding box center [993, 473] width 125 height 13
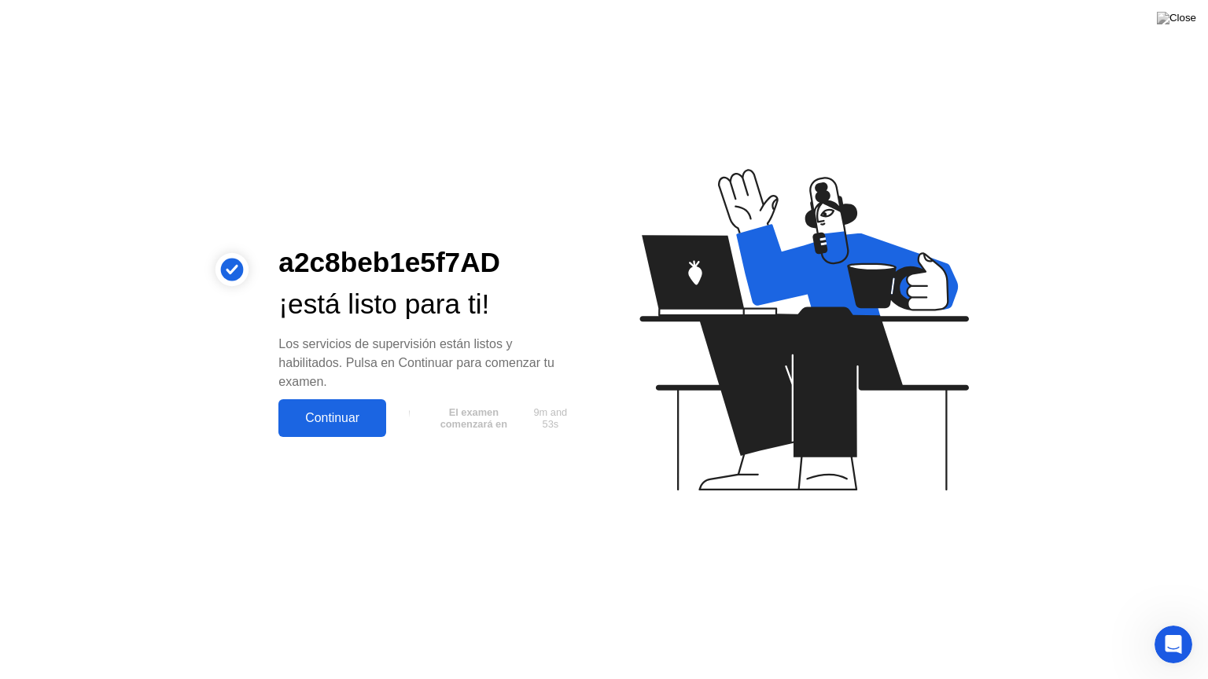
click at [341, 418] on div "Continuar" at bounding box center [332, 418] width 98 height 14
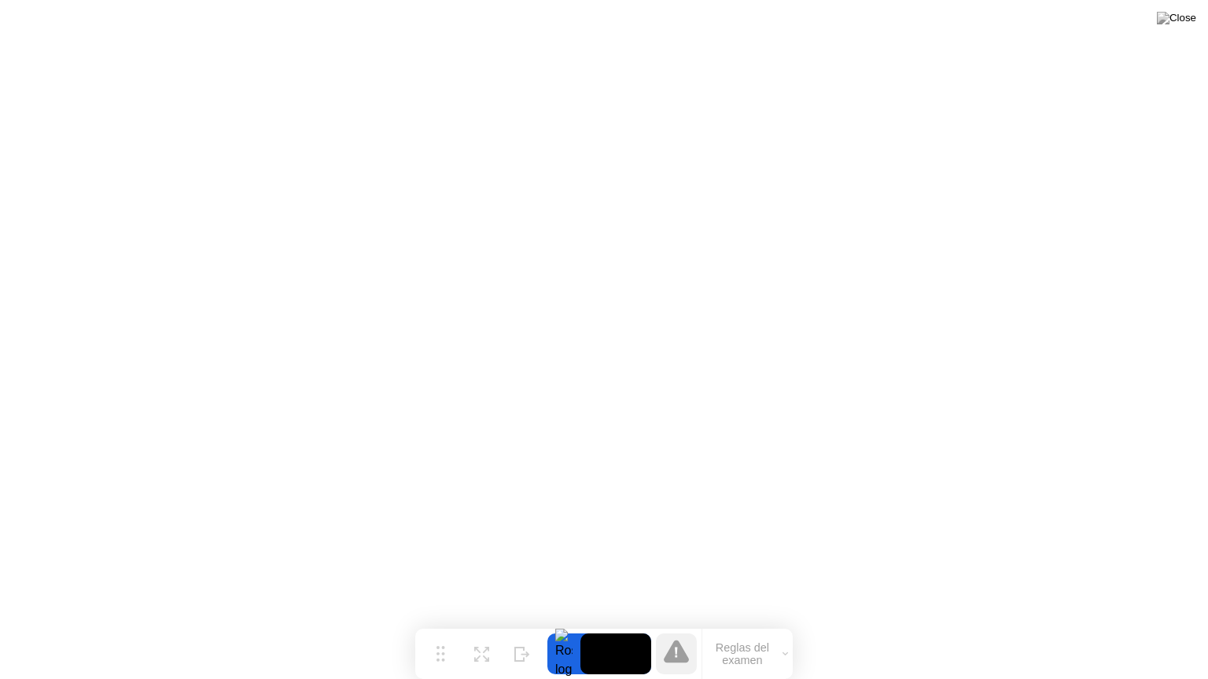
click at [790, 624] on button "Reglas del examen" at bounding box center [747, 654] width 90 height 27
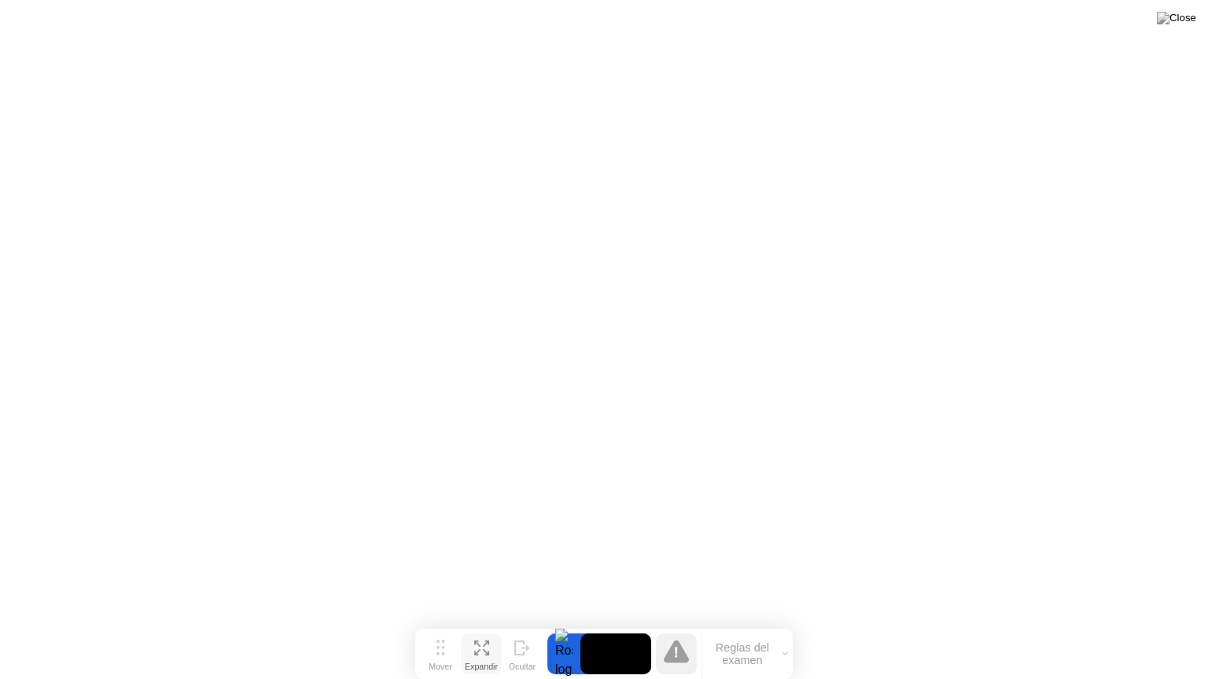
click at [490, 624] on button "Expandir" at bounding box center [481, 654] width 41 height 41
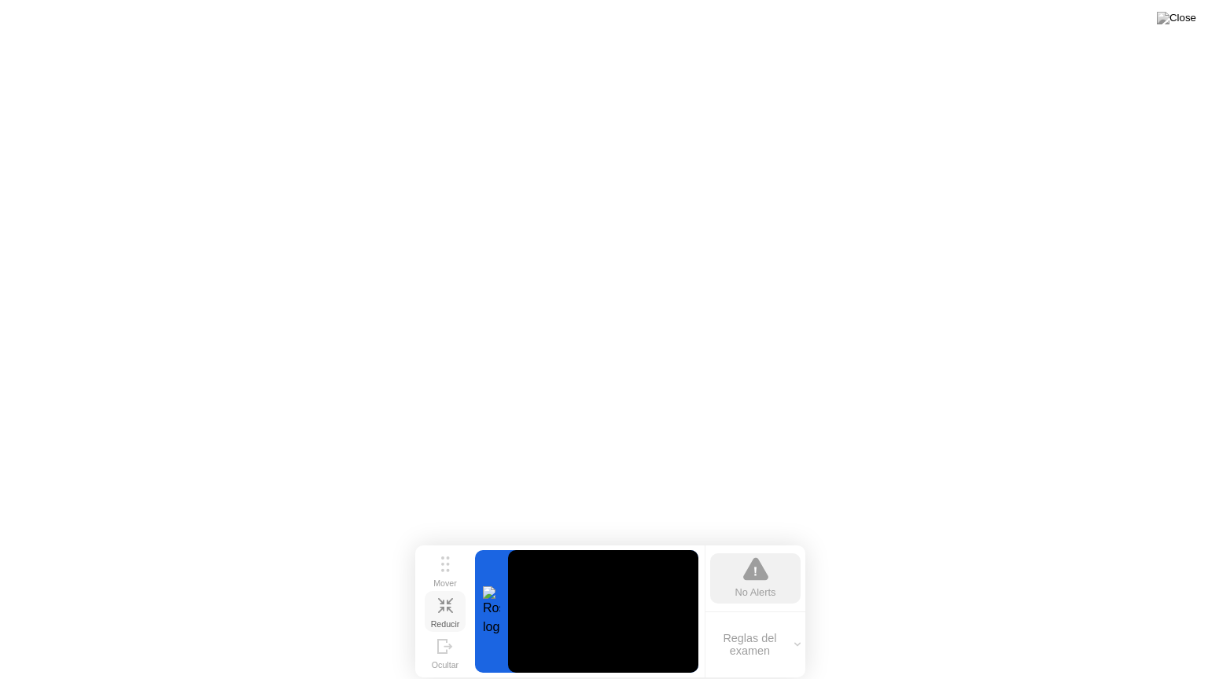
click at [442, 607] on icon at bounding box center [440, 610] width 6 height 6
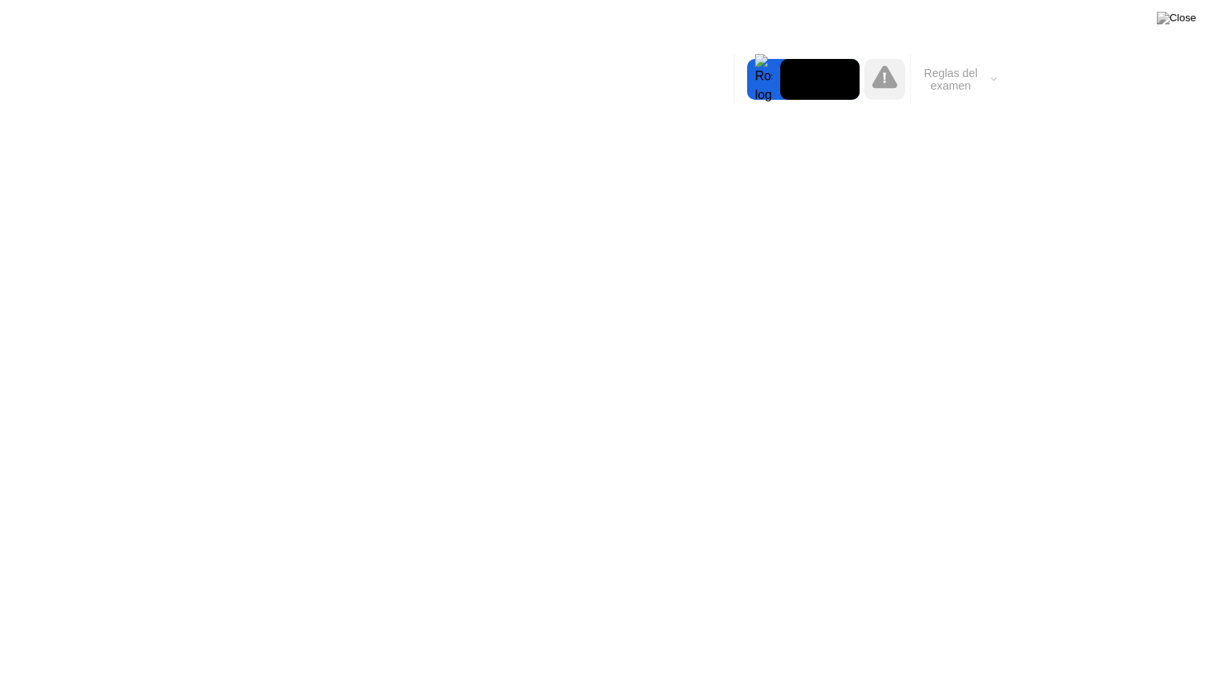
click at [996, 79] on button "Reglas del examen" at bounding box center [956, 79] width 90 height 27
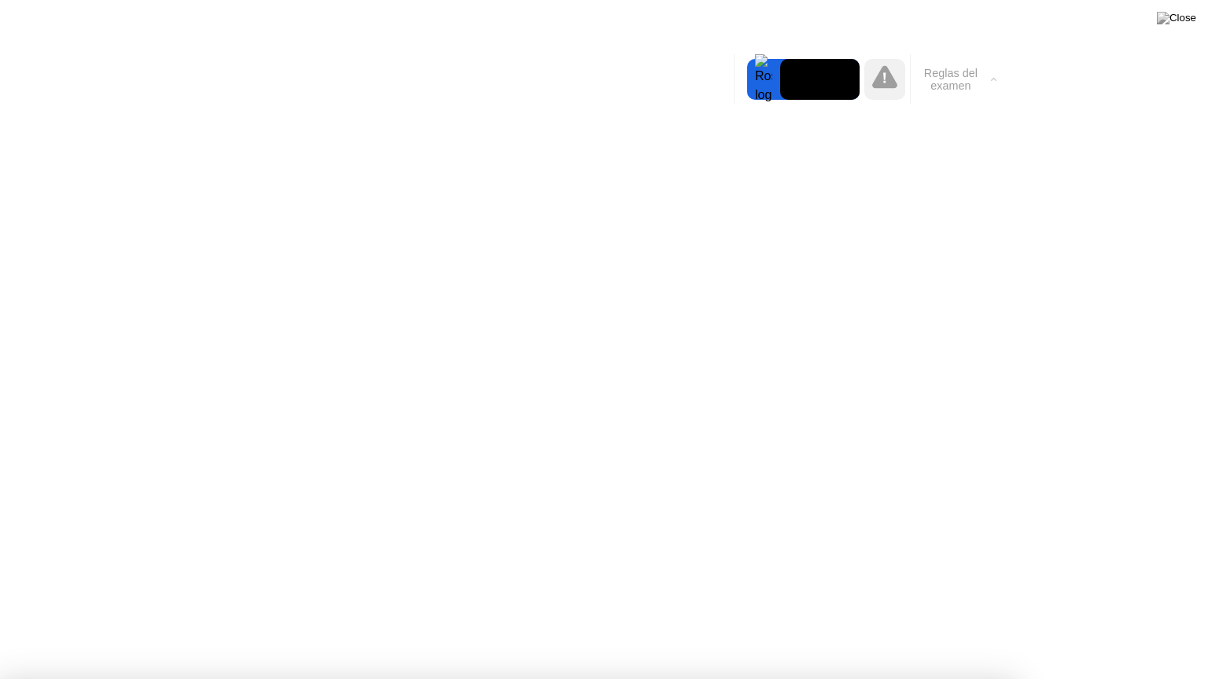
click at [996, 79] on button "Reglas del examen" at bounding box center [956, 79] width 90 height 27
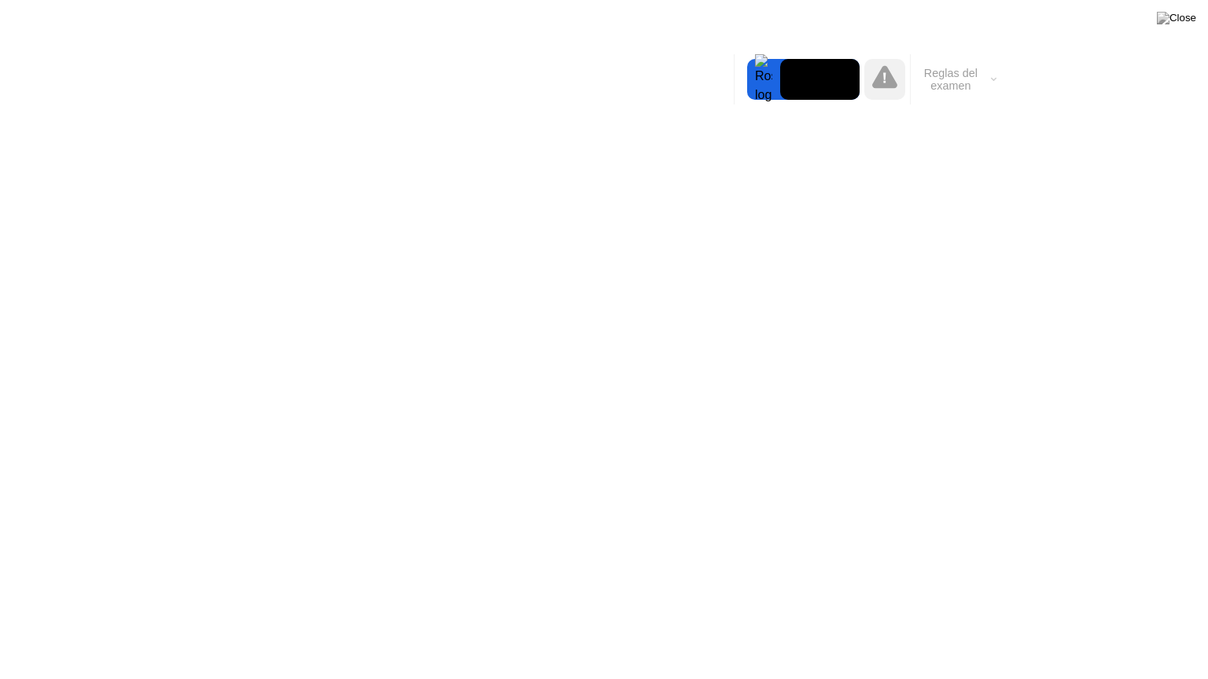
click at [879, 84] on icon at bounding box center [884, 76] width 25 height 23
click at [756, 82] on div at bounding box center [763, 79] width 33 height 41
click at [992, 77] on icon at bounding box center [994, 79] width 6 height 5
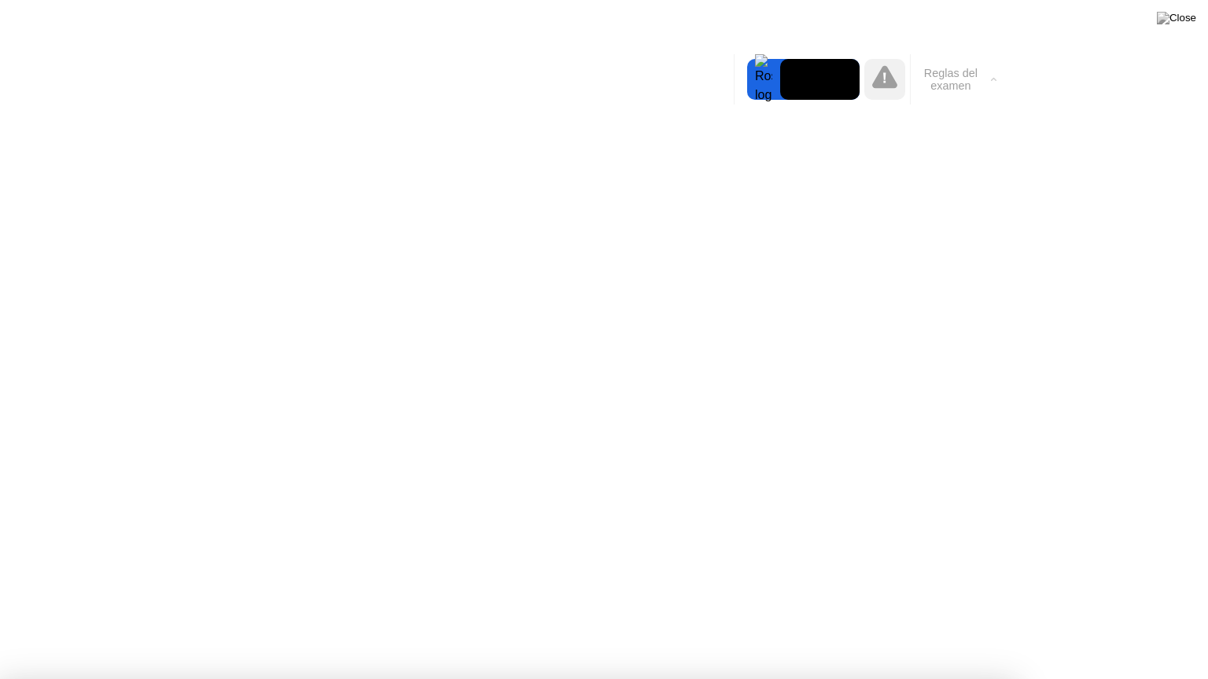
drag, startPoint x: 915, startPoint y: 72, endPoint x: 887, endPoint y: 118, distance: 53.7
click at [889, 120] on body "✋ Acciones prohibidas Utiliza un área privada para el examen En un lugar tranqu…" at bounding box center [604, 339] width 1208 height 679
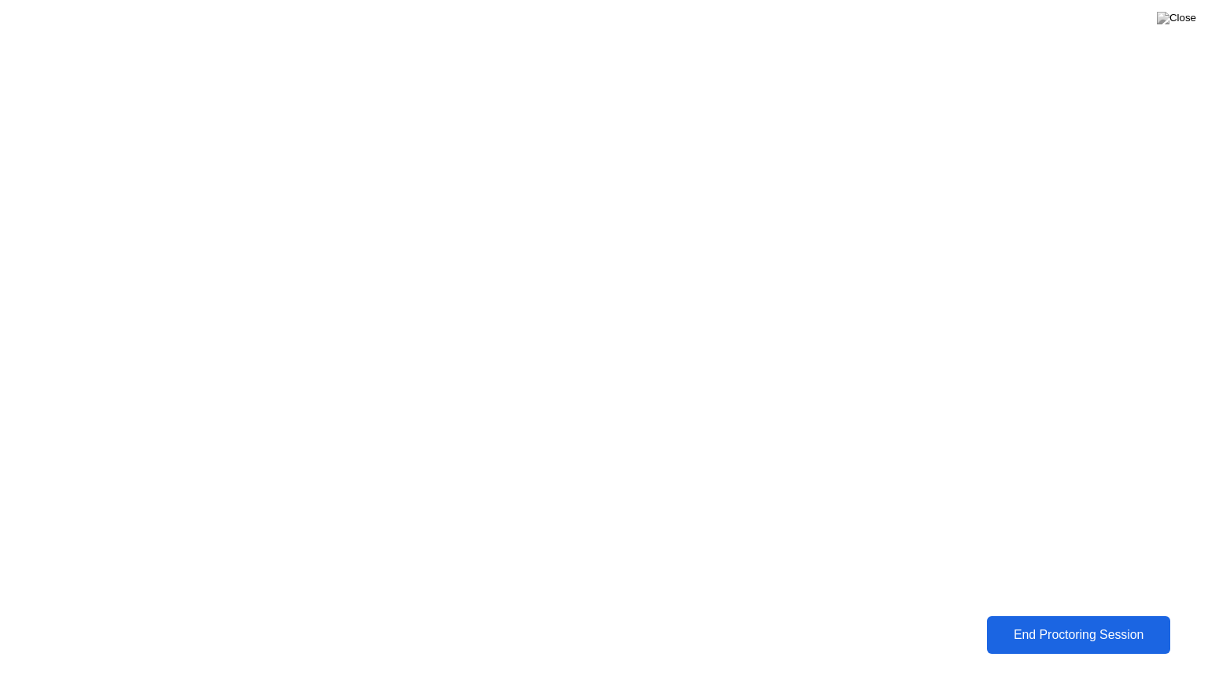
click at [1025, 624] on div "End Proctoring Session" at bounding box center [1078, 635] width 175 height 14
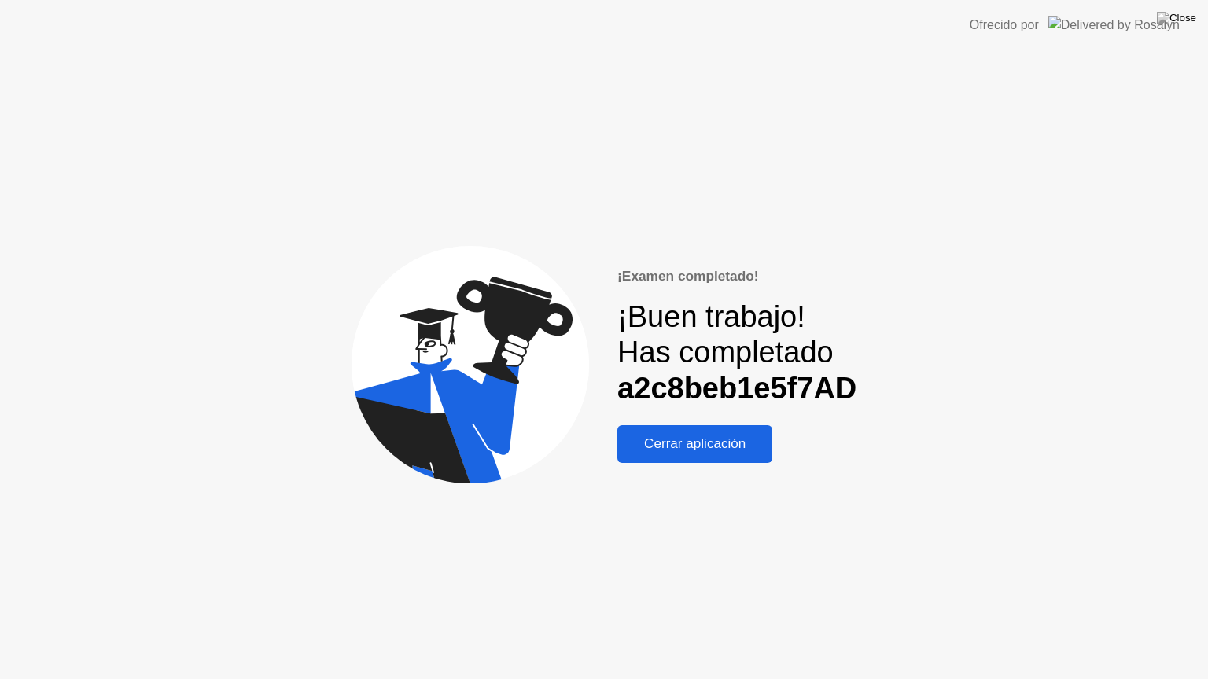
click at [736, 440] on div "Cerrar aplicación" at bounding box center [694, 444] width 145 height 16
